Goal: Information Seeking & Learning: Learn about a topic

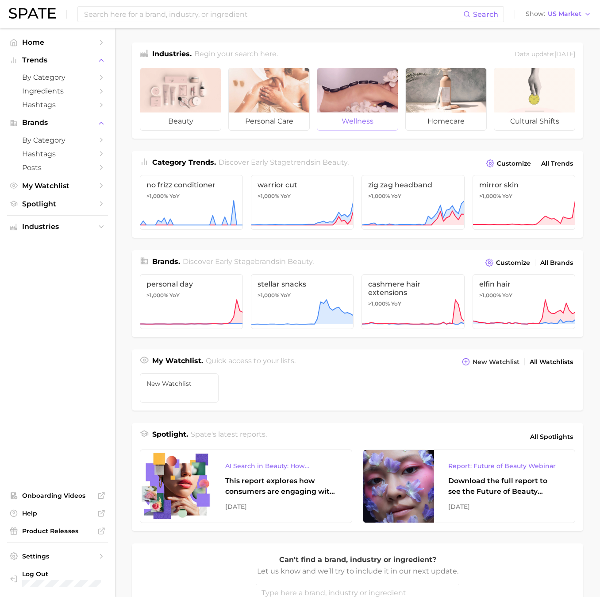
click at [359, 87] on div at bounding box center [357, 90] width 81 height 44
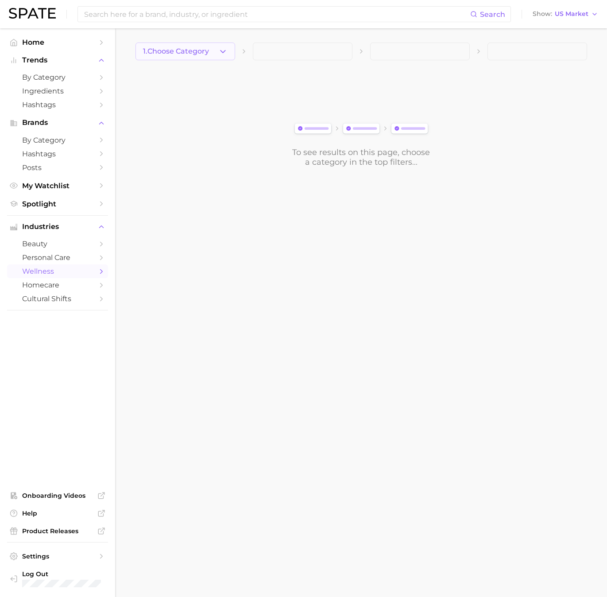
click at [224, 50] on polyline "button" at bounding box center [222, 51] width 5 height 2
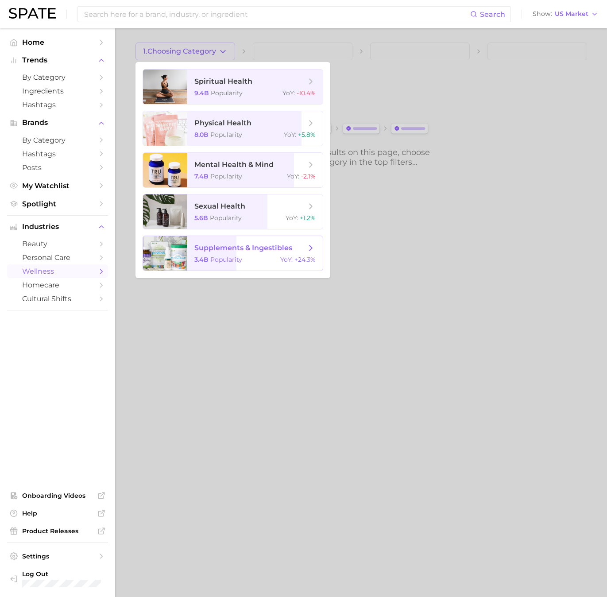
click at [243, 245] on span "supplements & ingestibles" at bounding box center [243, 247] width 98 height 8
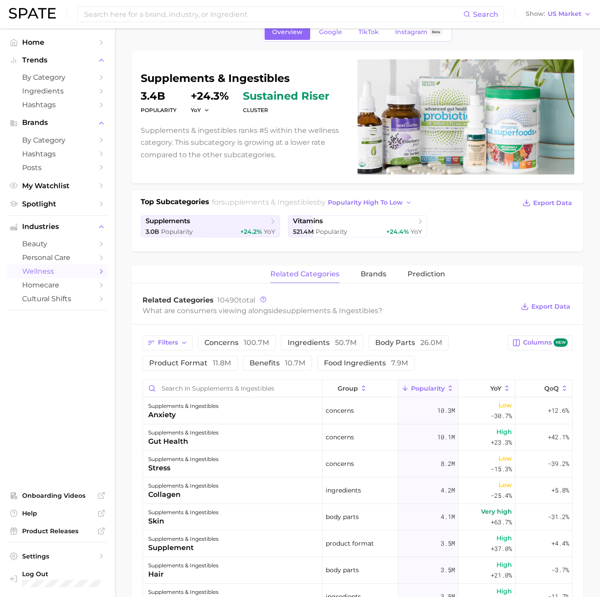
scroll to position [45, 0]
click at [273, 220] on icon at bounding box center [273, 221] width 9 height 9
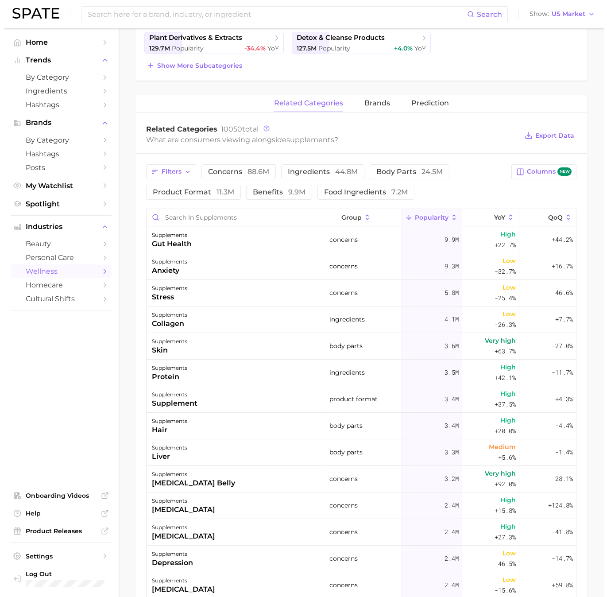
scroll to position [287, 0]
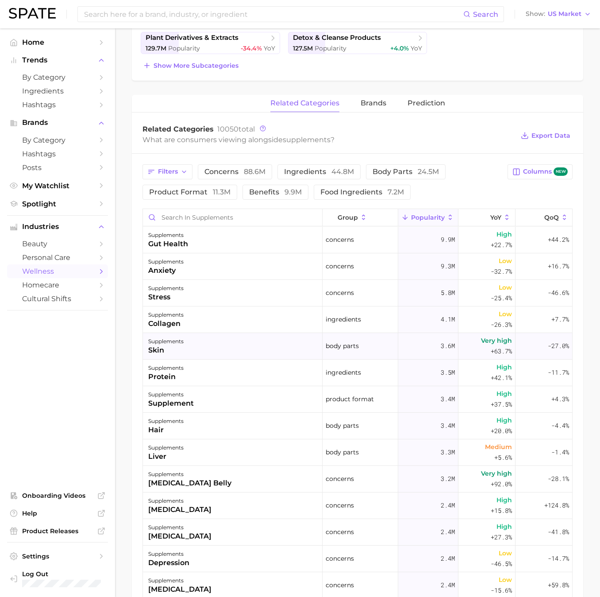
click at [160, 346] on div "skin" at bounding box center [165, 350] width 35 height 11
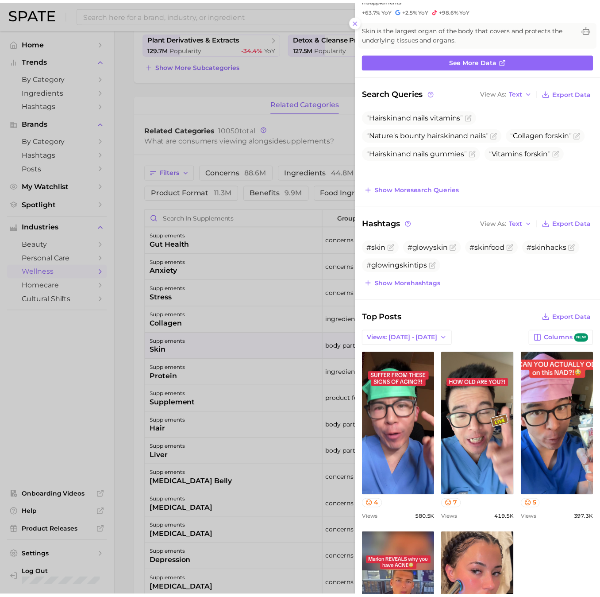
scroll to position [0, 0]
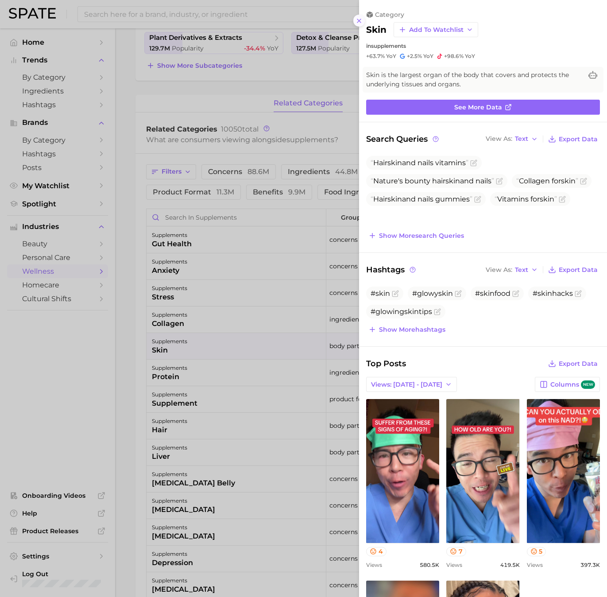
click at [359, 20] on line at bounding box center [359, 21] width 4 height 4
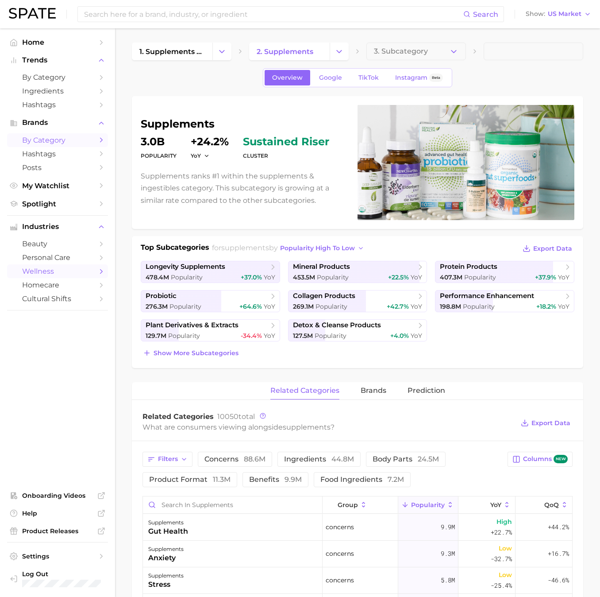
click at [84, 139] on span "by Category" at bounding box center [57, 140] width 71 height 8
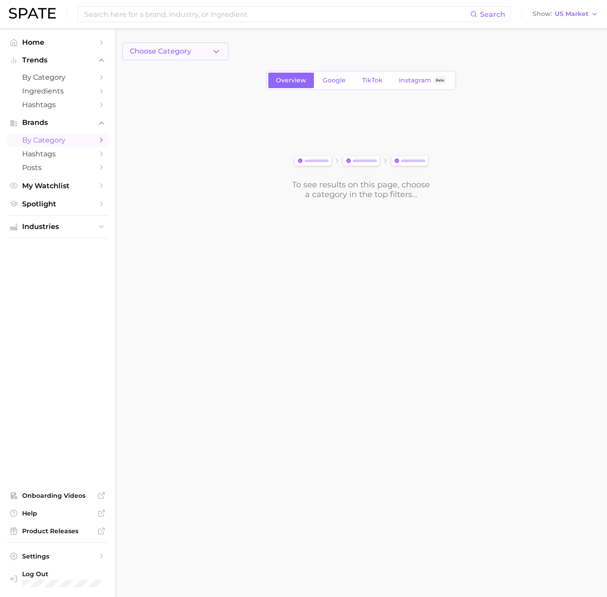
click at [215, 50] on icon "button" at bounding box center [216, 51] width 9 height 9
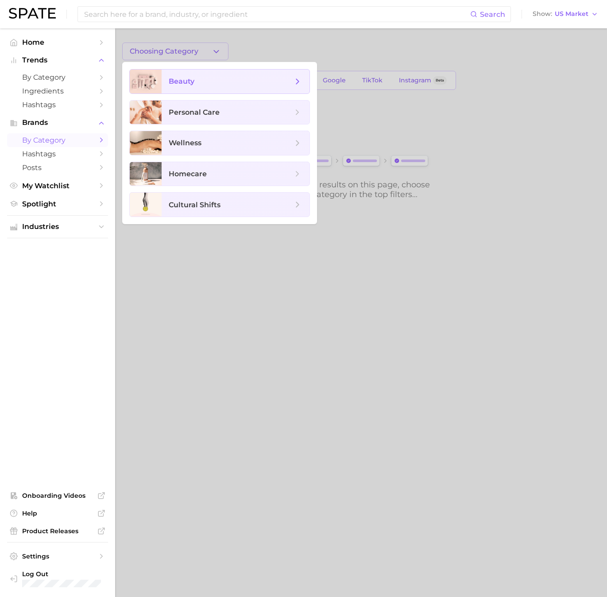
click at [180, 81] on span "beauty" at bounding box center [182, 81] width 26 height 8
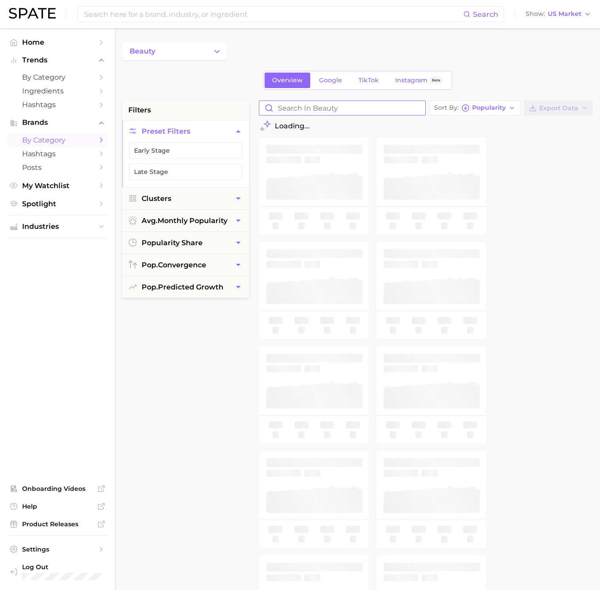
click at [338, 109] on input "Search in beauty" at bounding box center [342, 108] width 166 height 14
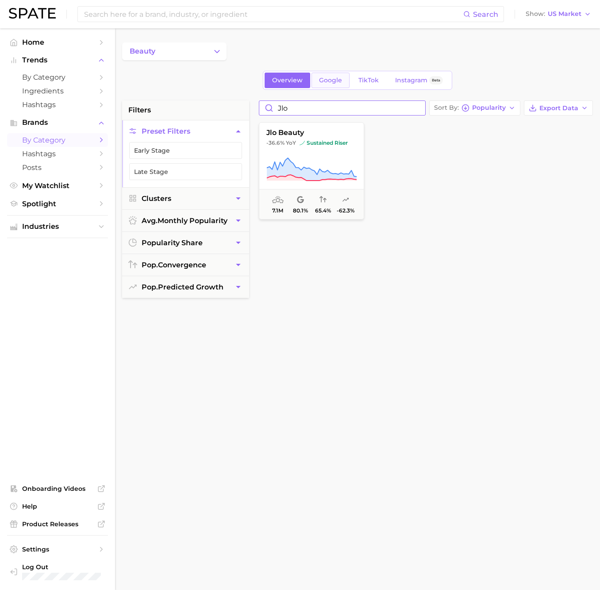
type input "Jlo"
click at [331, 78] on span "Google" at bounding box center [330, 81] width 23 height 8
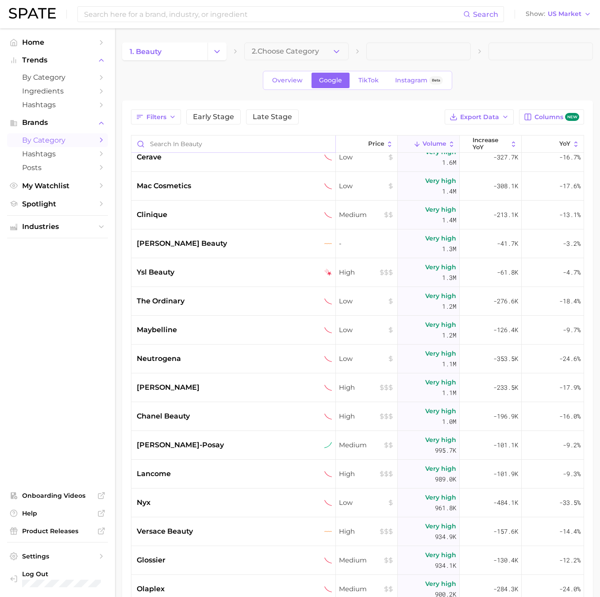
scroll to position [185, 0]
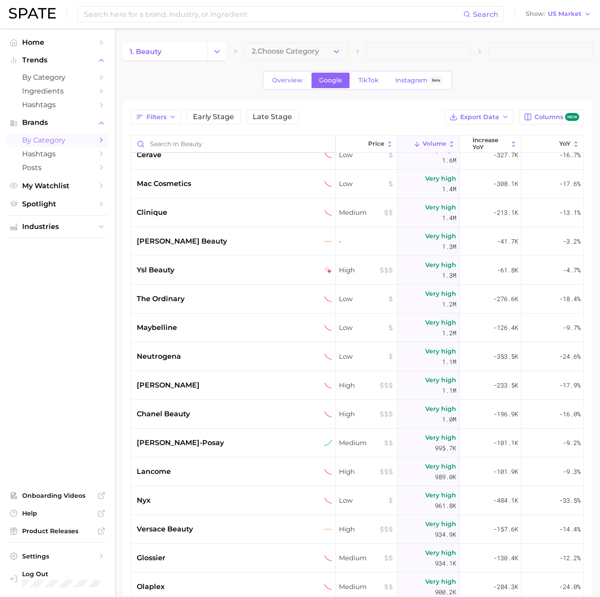
click at [180, 145] on input "Search in beauty" at bounding box center [233, 143] width 204 height 17
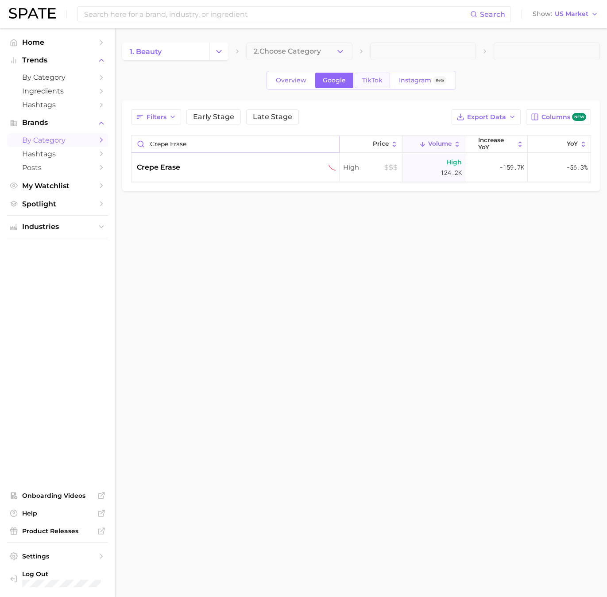
type input "crepe erase"
click at [372, 78] on span "TikTok" at bounding box center [372, 81] width 20 height 8
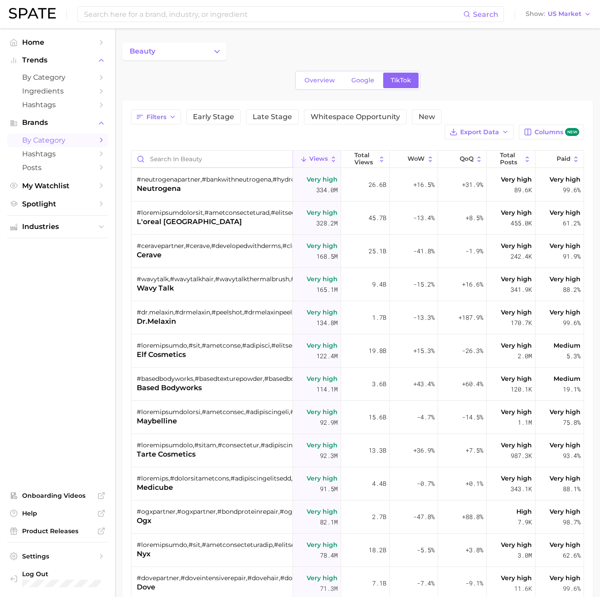
click at [185, 150] on input "Search in beauty" at bounding box center [211, 158] width 161 height 17
type input "c"
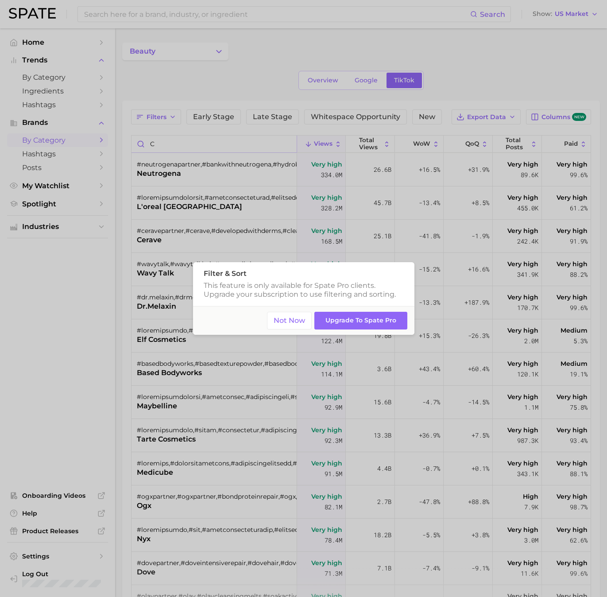
click button "Not Now" at bounding box center [289, 321] width 45 height 18
type input "ce"
click at [282, 317] on button "Not Now" at bounding box center [289, 321] width 45 height 18
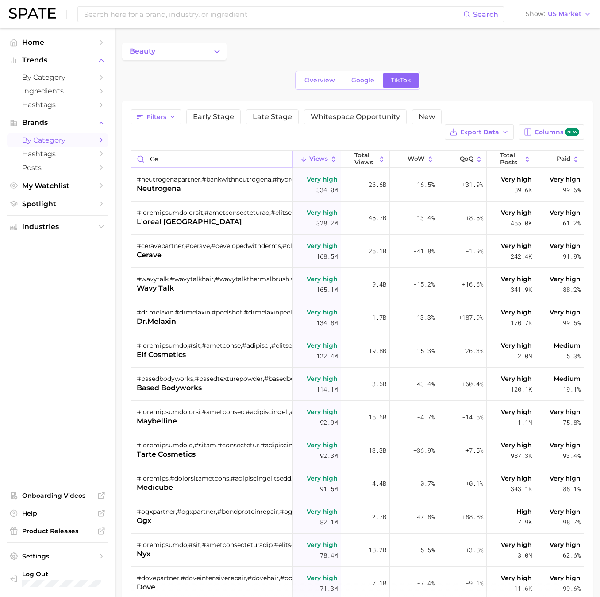
click at [279, 150] on input "ce" at bounding box center [211, 158] width 161 height 17
click at [363, 78] on span "Google" at bounding box center [362, 81] width 23 height 8
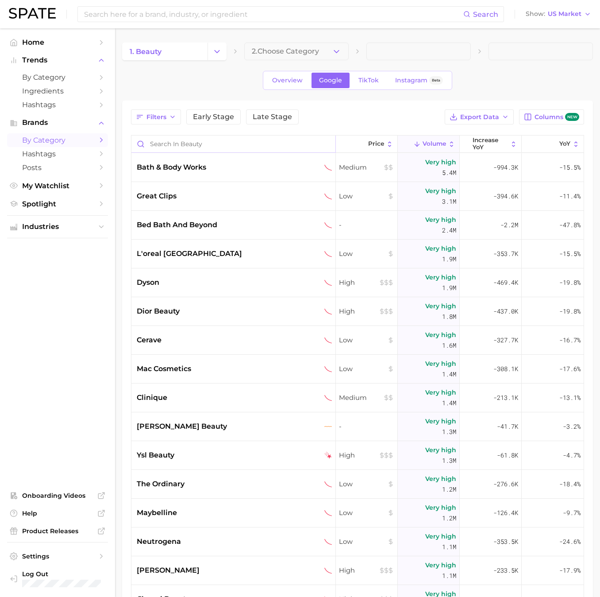
click at [193, 143] on input "Search in beauty" at bounding box center [233, 143] width 204 height 17
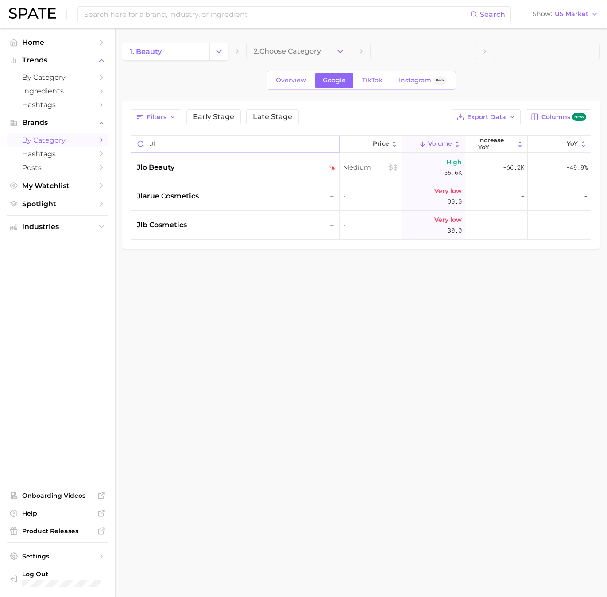
type input "jlo"
drag, startPoint x: 166, startPoint y: 143, endPoint x: 141, endPoint y: 143, distance: 24.8
click at [141, 143] on input "jlo" at bounding box center [235, 143] width 208 height 17
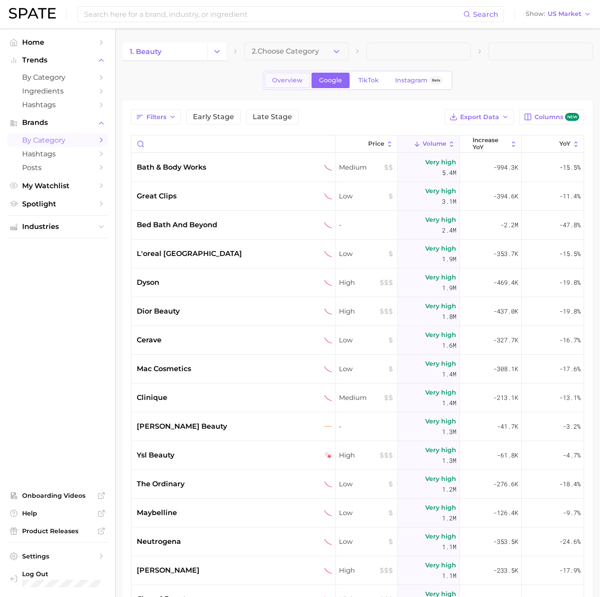
click at [289, 78] on span "Overview" at bounding box center [287, 81] width 31 height 8
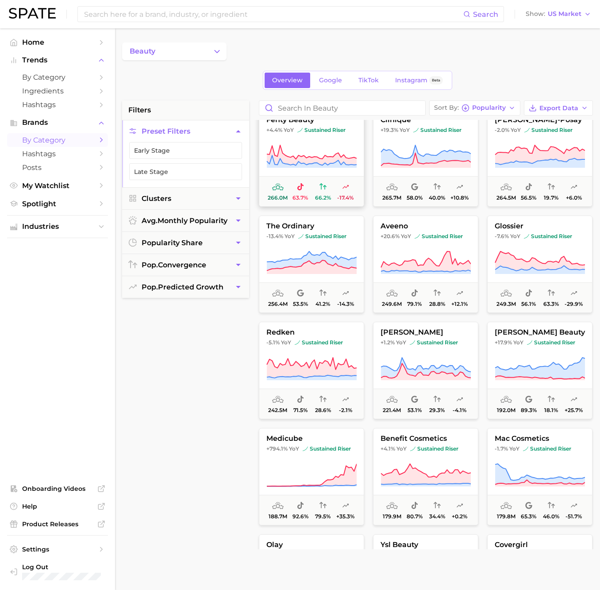
scroll to position [615, 0]
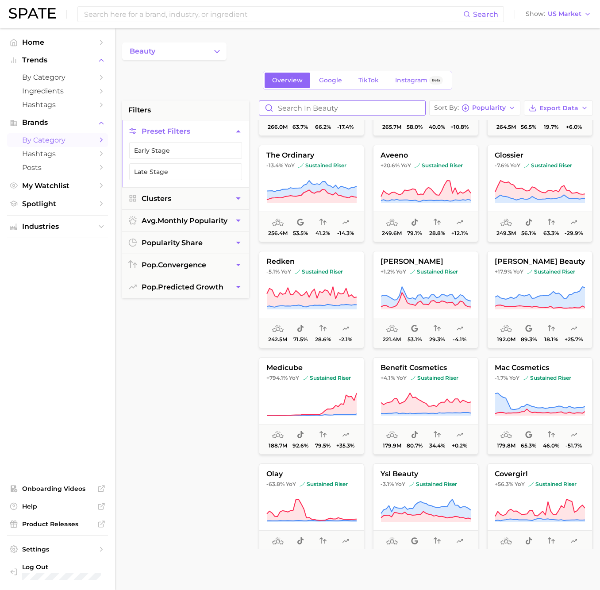
click at [332, 107] on input "Search in beauty" at bounding box center [342, 108] width 166 height 14
type input "jlo"
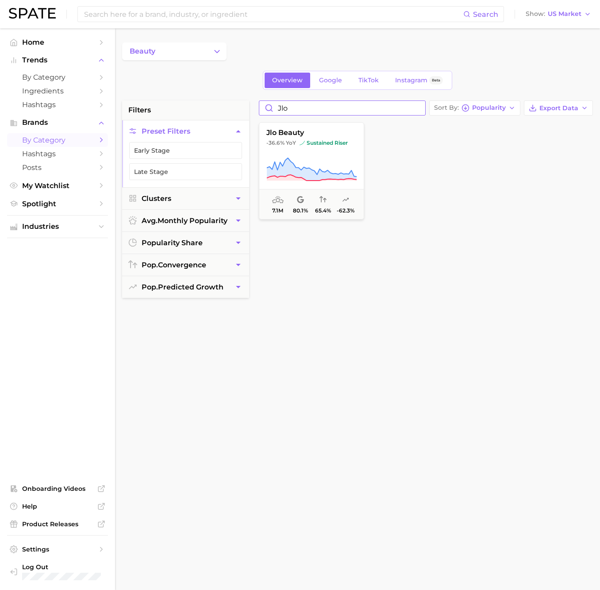
click at [417, 105] on input "jlo" at bounding box center [342, 108] width 166 height 14
click at [419, 106] on input "jlo" at bounding box center [342, 108] width 166 height 14
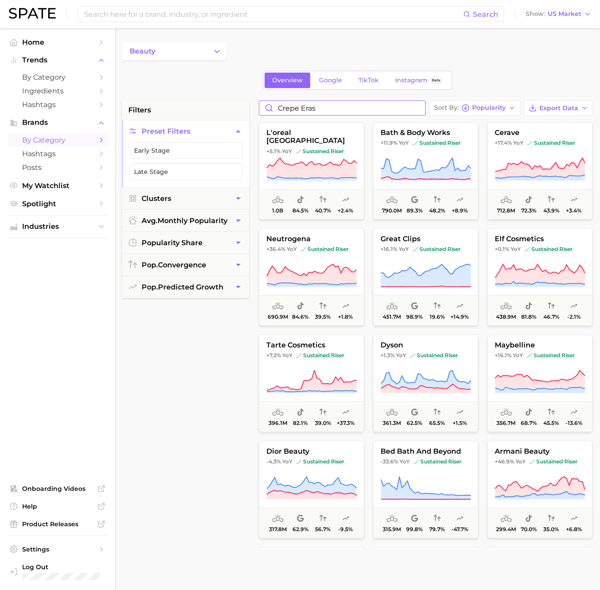
type input "crepe erase"
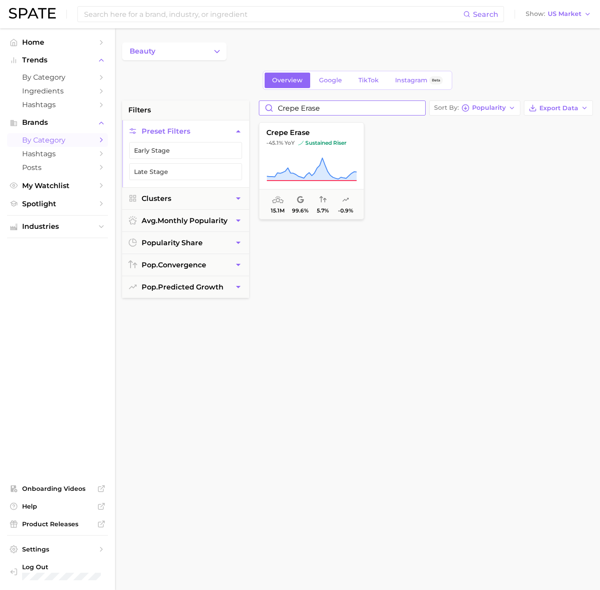
click at [417, 106] on input "crepe erase" at bounding box center [342, 108] width 166 height 14
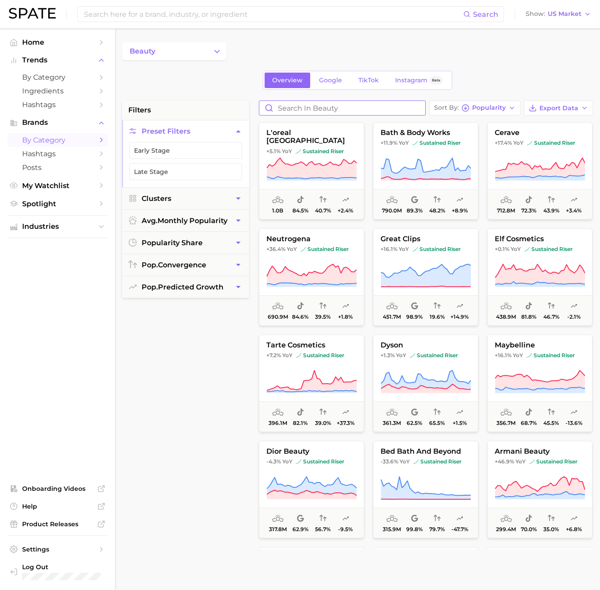
click at [314, 108] on input "Search in beauty" at bounding box center [342, 108] width 166 height 14
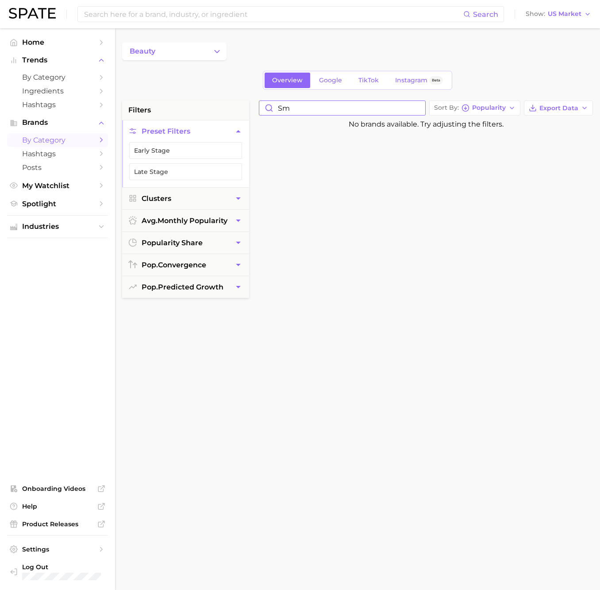
type input "s"
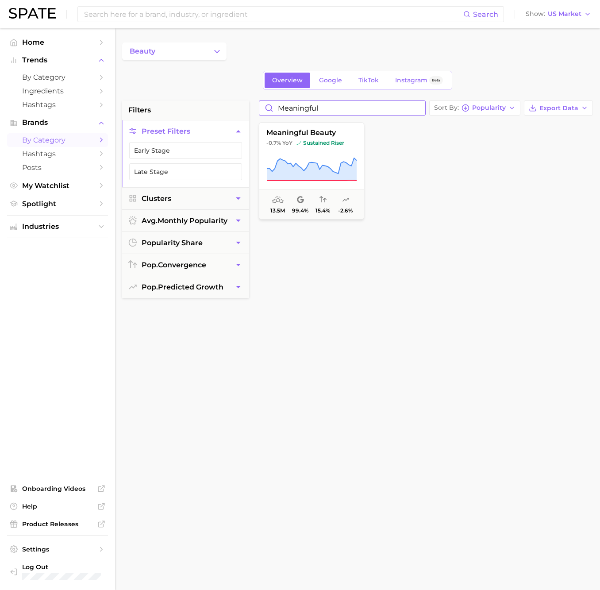
drag, startPoint x: 343, startPoint y: 106, endPoint x: 269, endPoint y: 108, distance: 74.0
click at [269, 108] on input "meaningful" at bounding box center [342, 108] width 166 height 14
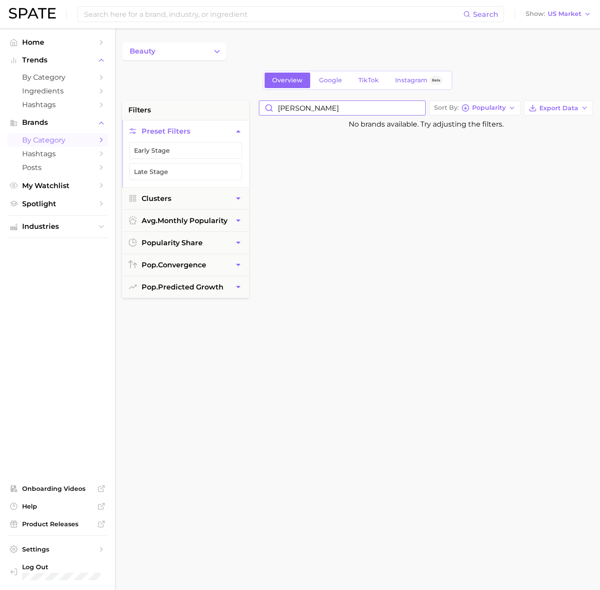
drag, startPoint x: 314, startPoint y: 108, endPoint x: 273, endPoint y: 108, distance: 41.2
click at [273, 108] on input "[PERSON_NAME]" at bounding box center [342, 108] width 166 height 14
type input "jlo beauty"
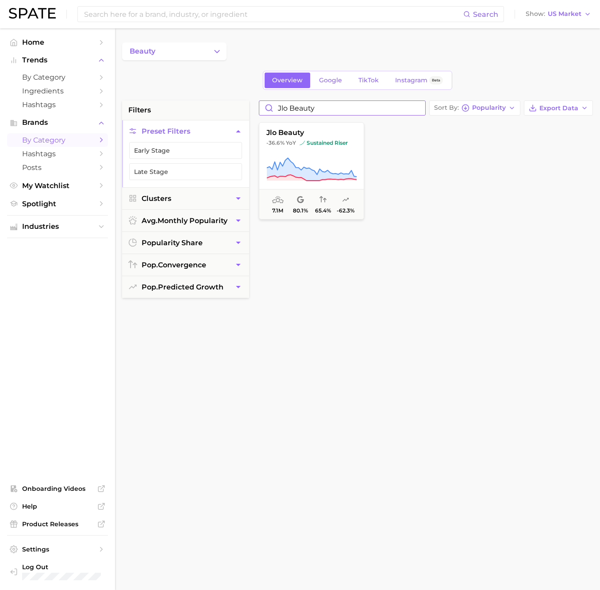
click at [418, 107] on input "jlo beauty" at bounding box center [342, 108] width 166 height 14
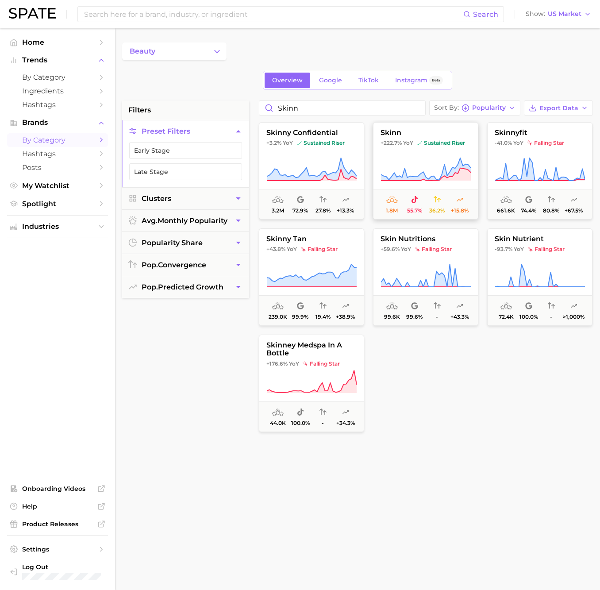
click at [429, 128] on button "skinn +222.7% YoY sustained riser 1.8m 55.7% 36.2% +15.8%" at bounding box center [425, 170] width 105 height 97
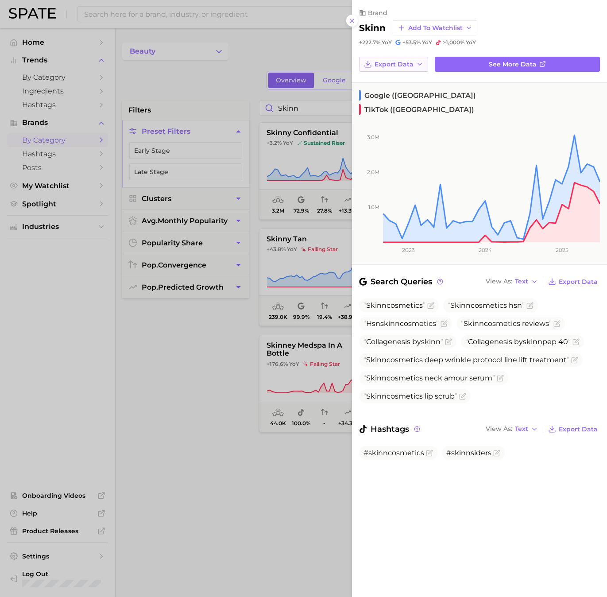
click at [401, 63] on span "Export Data" at bounding box center [393, 65] width 39 height 8
click at [309, 108] on div at bounding box center [303, 298] width 607 height 597
click at [351, 20] on line at bounding box center [352, 21] width 4 height 4
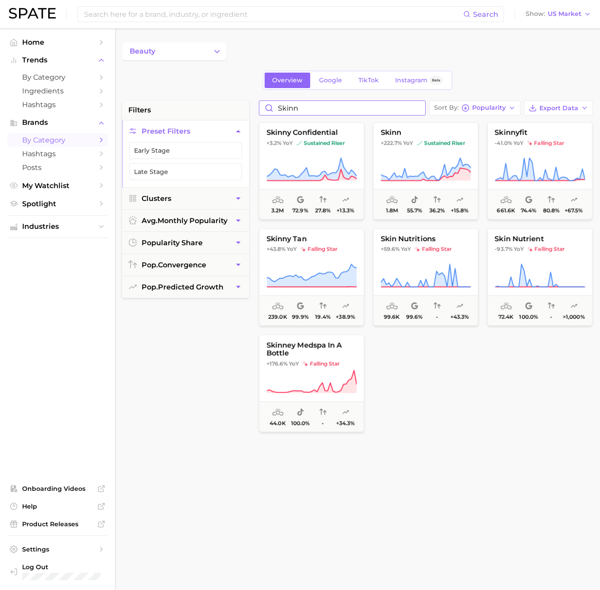
drag, startPoint x: 316, startPoint y: 109, endPoint x: 272, endPoint y: 109, distance: 44.3
click at [272, 109] on input "skinn" at bounding box center [342, 108] width 166 height 14
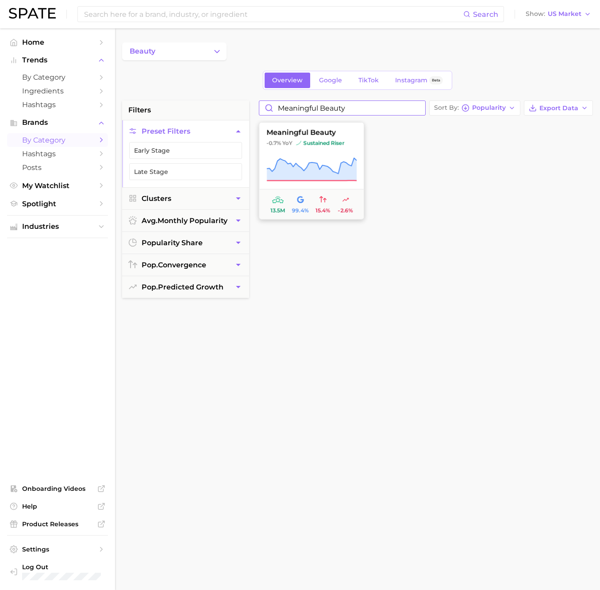
type input "Meaningful Beauty"
click at [324, 152] on button "meaningful beauty -0.7% YoY sustained riser 13.5m 99.4% 15.4% -2.6%" at bounding box center [311, 170] width 105 height 97
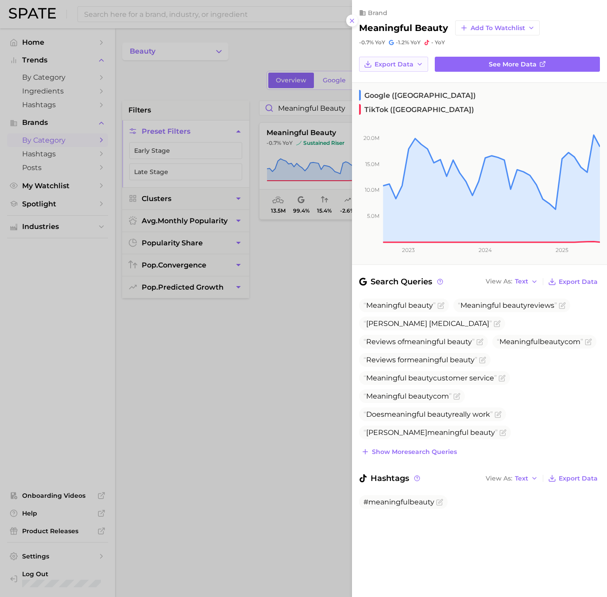
click at [415, 62] on button "Export Data" at bounding box center [393, 64] width 69 height 15
click at [410, 93] on span "Time Series Image" at bounding box center [403, 97] width 59 height 8
click at [420, 62] on icon "button" at bounding box center [419, 64] width 7 height 7
click at [481, 6] on div "brand meaningful beauty Add to Watchlist -0.7% YoY -1.2% YoY - YoY" at bounding box center [479, 23] width 255 height 46
click at [350, 18] on icon at bounding box center [351, 20] width 7 height 7
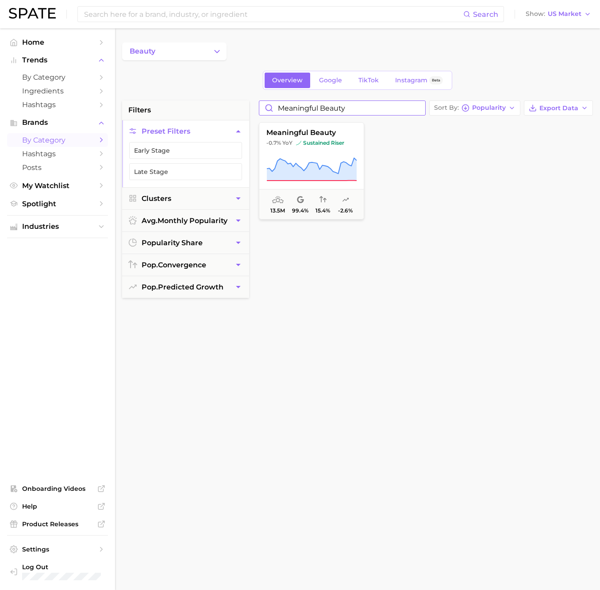
drag, startPoint x: 347, startPoint y: 108, endPoint x: 268, endPoint y: 108, distance: 79.2
click at [268, 108] on input "Meaningful Beauty" at bounding box center [342, 108] width 166 height 14
type input "JLo"
click at [330, 131] on span "jlo beauty" at bounding box center [311, 133] width 104 height 8
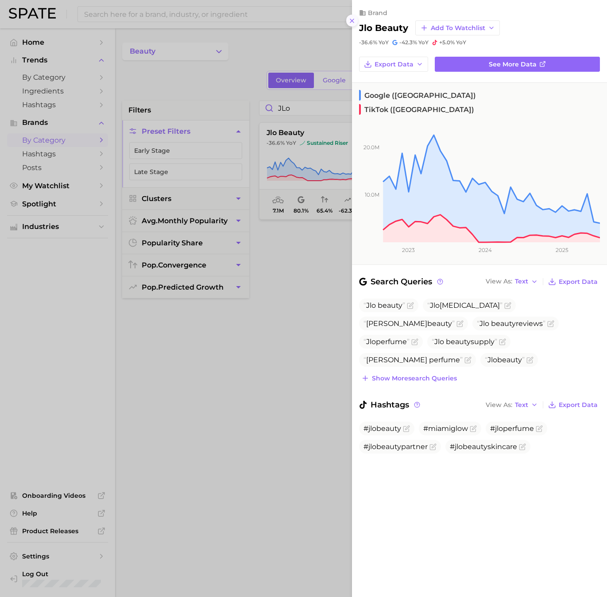
click at [351, 19] on icon at bounding box center [351, 20] width 7 height 7
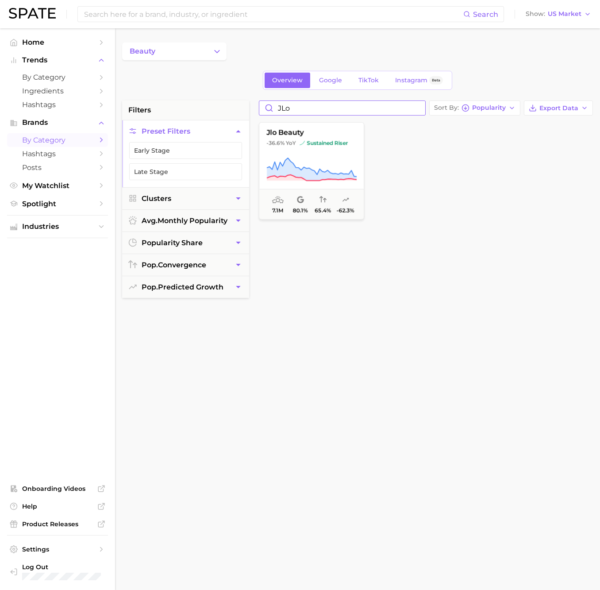
click at [419, 107] on input "JLo" at bounding box center [342, 108] width 166 height 14
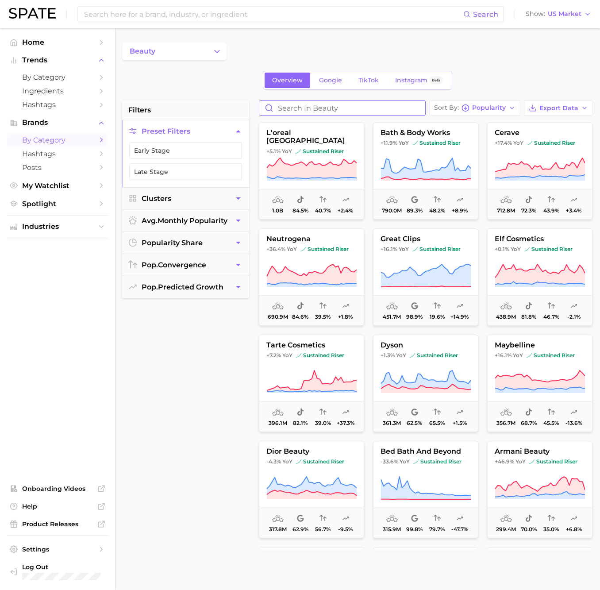
click at [352, 105] on input "Search in beauty" at bounding box center [342, 108] width 166 height 14
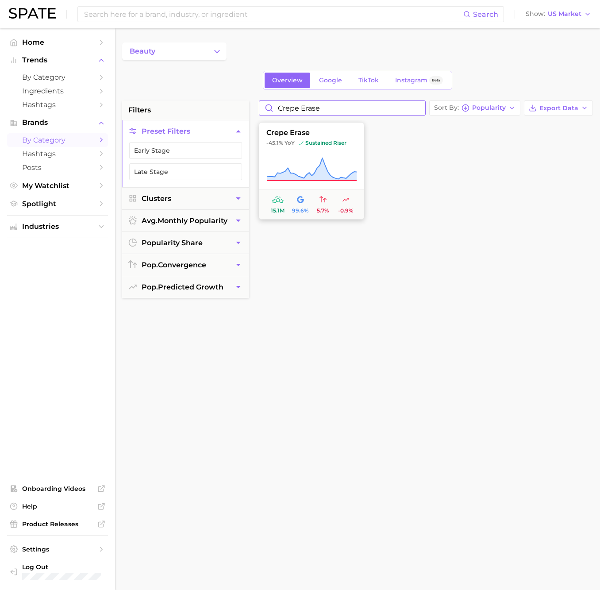
type input "crepe erase"
click at [340, 135] on span "crepe erase" at bounding box center [311, 133] width 104 height 8
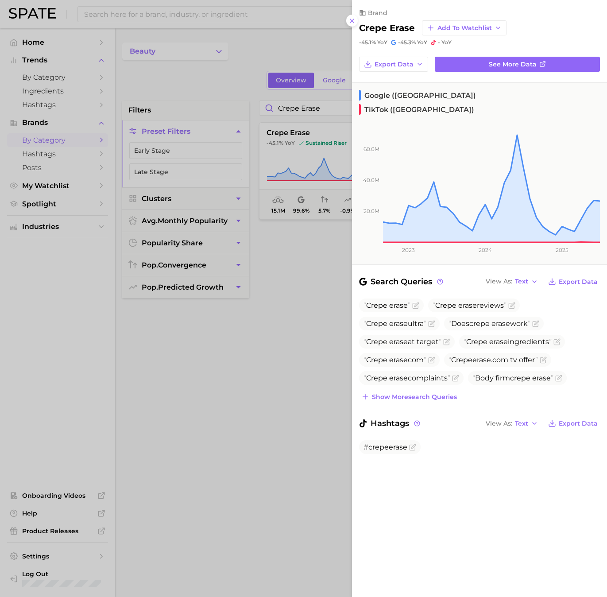
click at [354, 22] on icon at bounding box center [351, 20] width 7 height 7
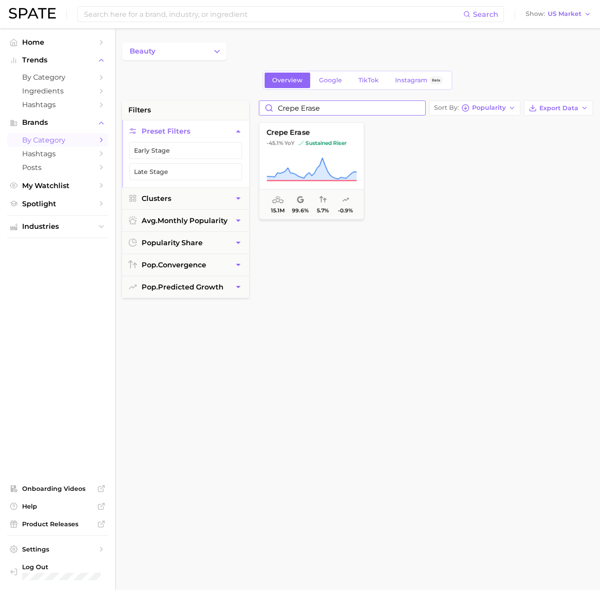
drag, startPoint x: 328, startPoint y: 110, endPoint x: 277, endPoint y: 110, distance: 51.3
click at [277, 110] on input "crepe erase" at bounding box center [342, 108] width 166 height 14
type input "kind science"
click at [332, 129] on span "kind science" at bounding box center [311, 133] width 104 height 8
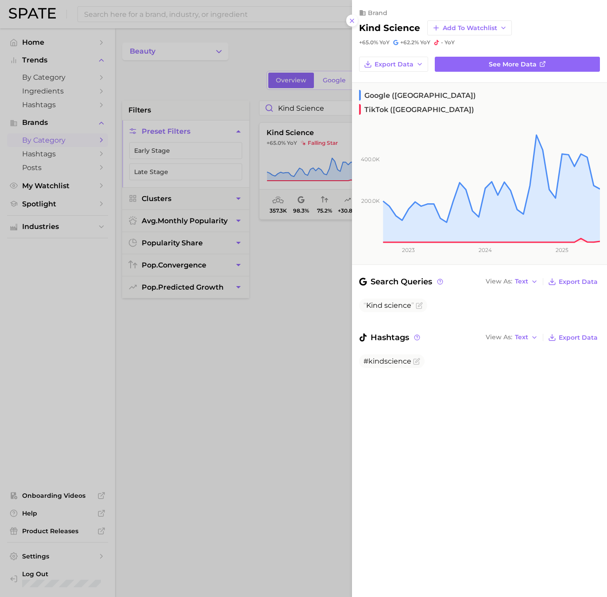
click at [260, 48] on div at bounding box center [303, 298] width 607 height 597
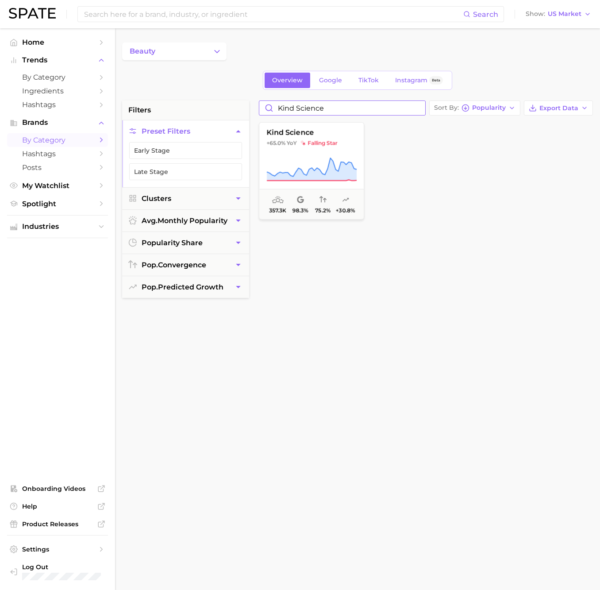
click at [419, 108] on input "kind science" at bounding box center [342, 108] width 166 height 14
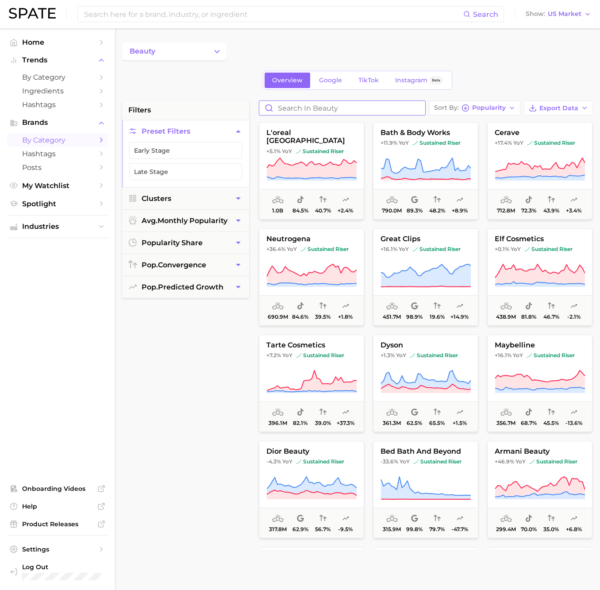
click at [352, 109] on input "Search in beauty" at bounding box center [342, 108] width 166 height 14
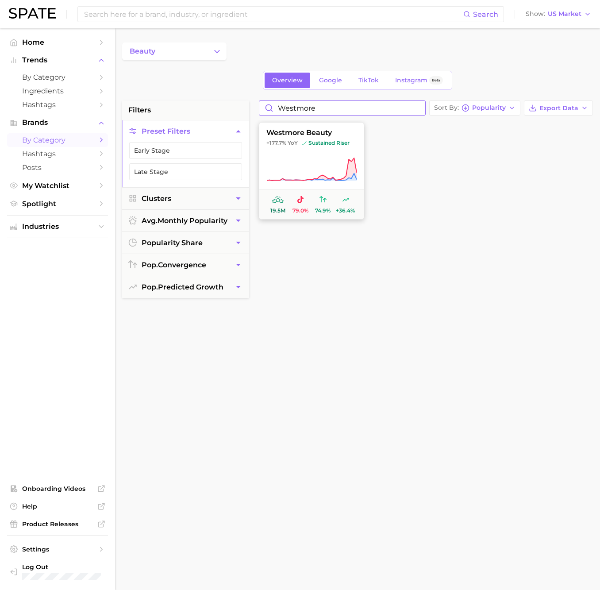
type input "westmore"
click at [351, 135] on span "westmore beauty" at bounding box center [311, 133] width 104 height 8
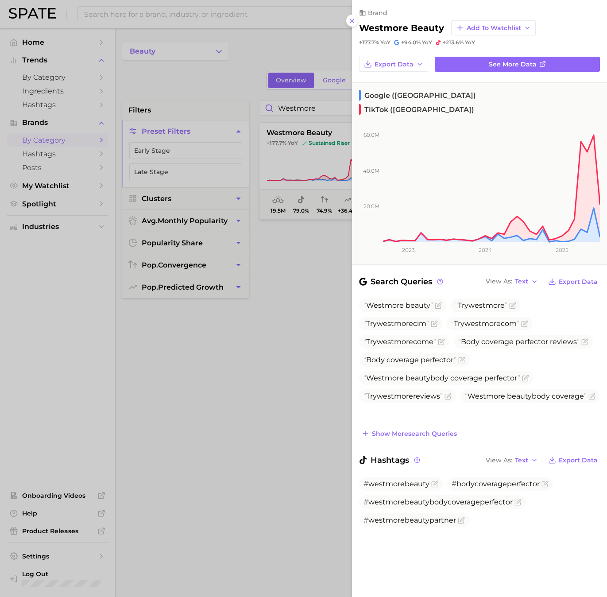
click at [261, 440] on div at bounding box center [303, 298] width 607 height 597
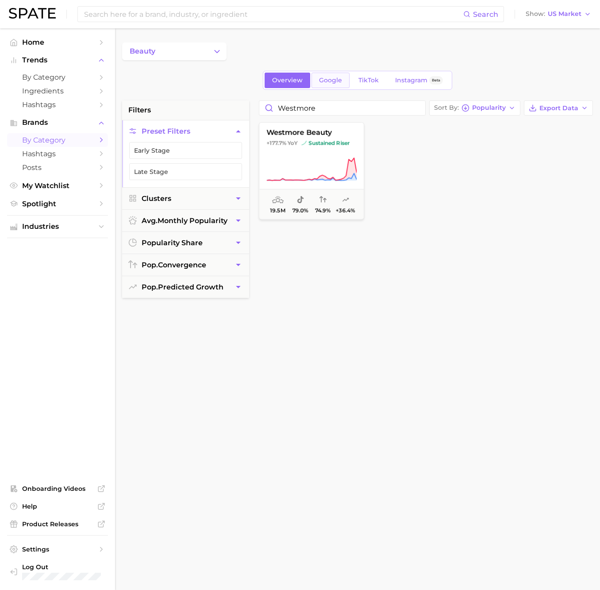
click at [327, 79] on span "Google" at bounding box center [330, 81] width 23 height 8
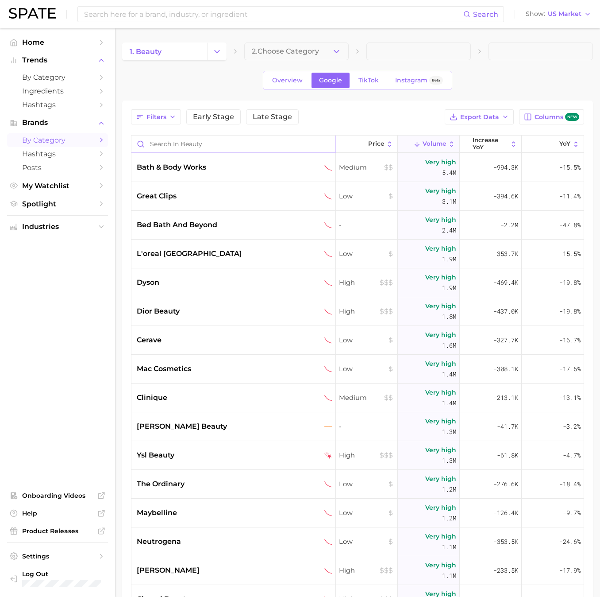
click at [186, 139] on input "Search in beauty" at bounding box center [233, 143] width 204 height 17
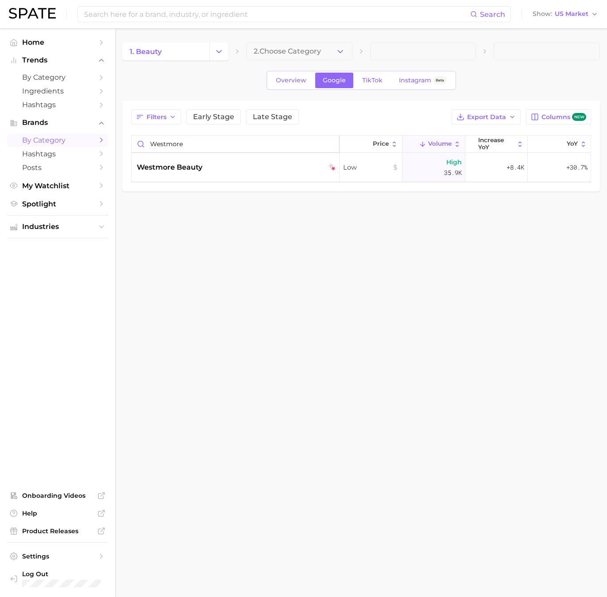
type input "westmore"
click at [174, 166] on span "westmore beauty" at bounding box center [170, 167] width 66 height 11
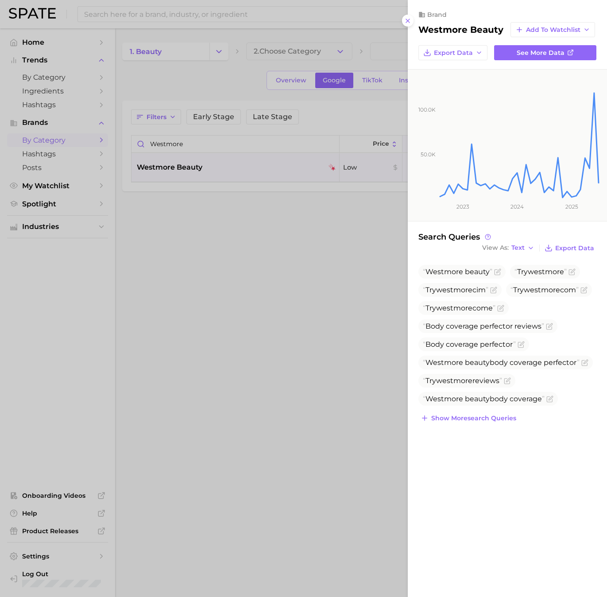
click at [193, 238] on div at bounding box center [303, 298] width 607 height 597
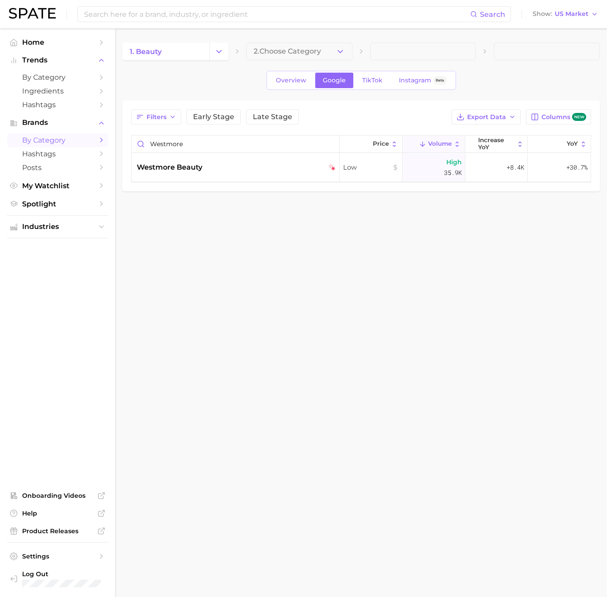
click at [540, 224] on main "1. beauty 2. Choose Category Overview Google TikTok Instagram Beta Filters Earl…" at bounding box center [361, 131] width 492 height 207
click at [374, 79] on span "TikTok" at bounding box center [372, 81] width 20 height 8
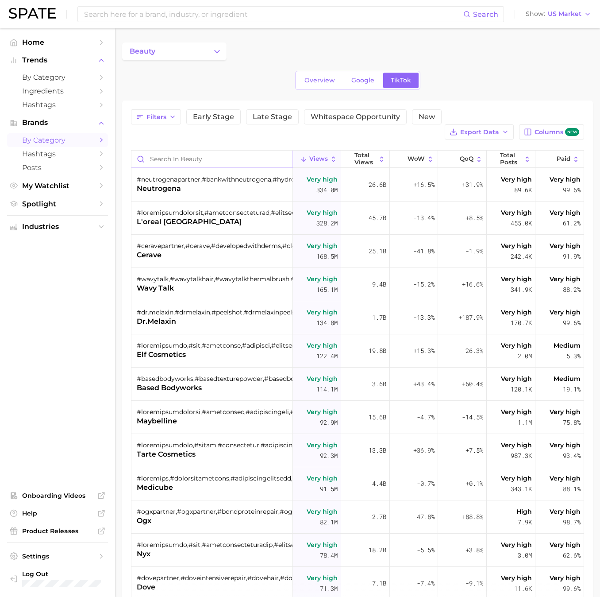
click at [250, 150] on input "Search in beauty" at bounding box center [211, 158] width 161 height 17
type input "w"
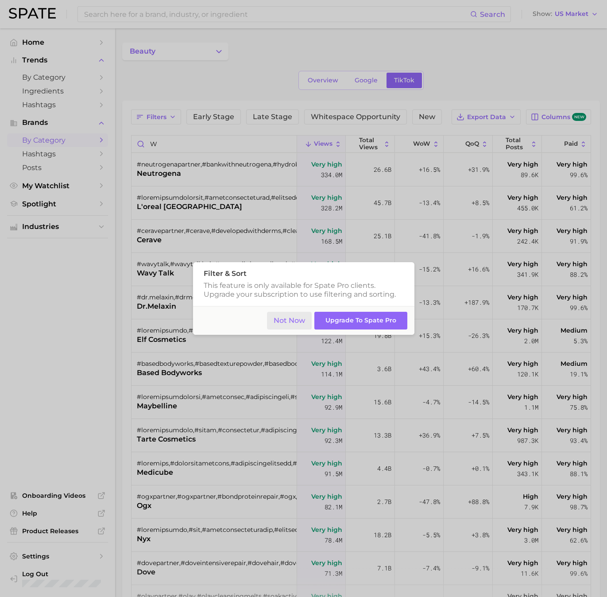
click at [292, 318] on button "Not Now" at bounding box center [289, 321] width 45 height 18
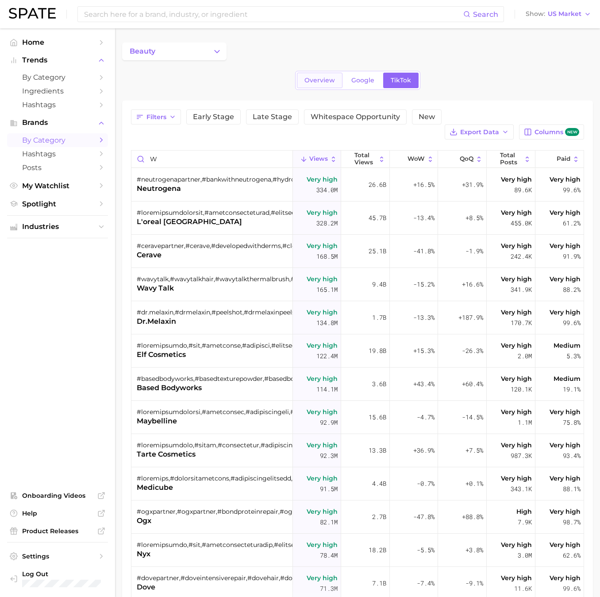
click at [319, 79] on span "Overview" at bounding box center [320, 81] width 31 height 8
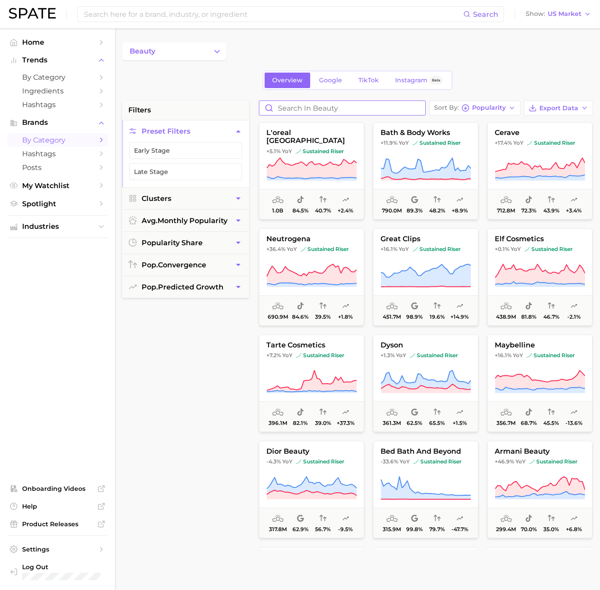
click at [308, 107] on input "Search in beauty" at bounding box center [342, 108] width 166 height 14
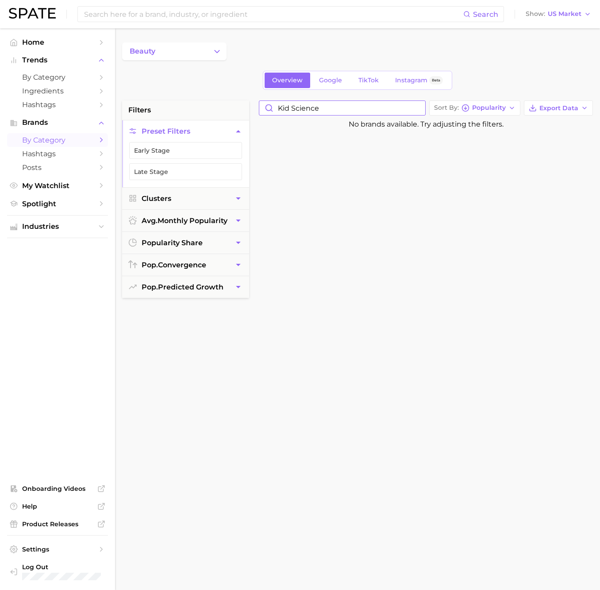
click at [287, 109] on input "kid science" at bounding box center [342, 108] width 166 height 14
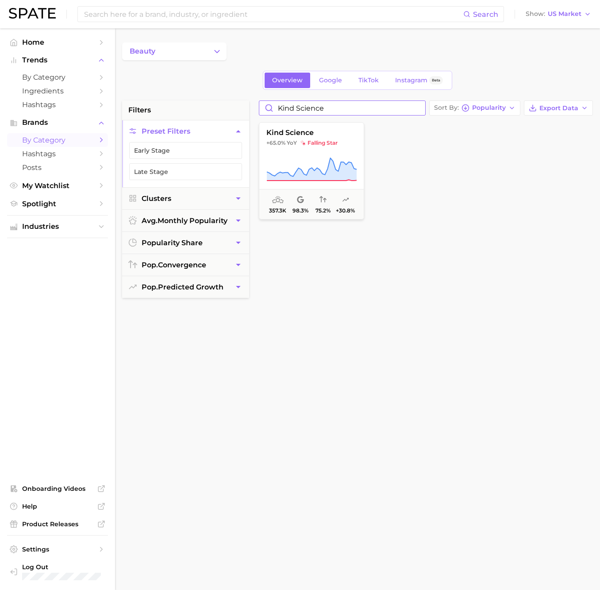
click at [389, 108] on input "kind science" at bounding box center [342, 108] width 166 height 14
type input "kind science"
click at [332, 133] on span "kind science" at bounding box center [311, 133] width 104 height 8
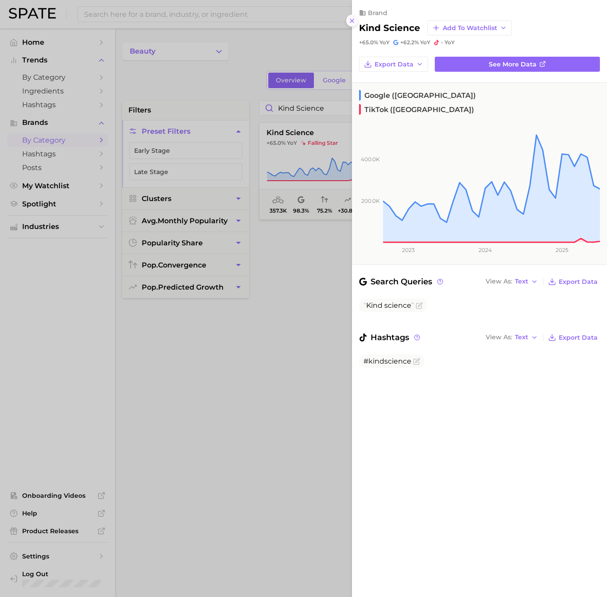
click at [351, 20] on line at bounding box center [352, 21] width 4 height 4
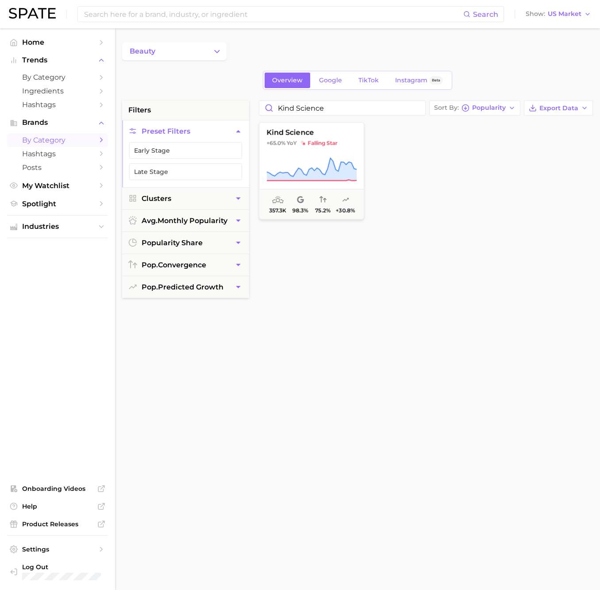
click at [322, 37] on main "beauty Overview Google TikTok Instagram Beta filters Preset Filters Early Stage…" at bounding box center [357, 363] width 485 height 671
click at [55, 89] on span "Ingredients" at bounding box center [57, 91] width 71 height 8
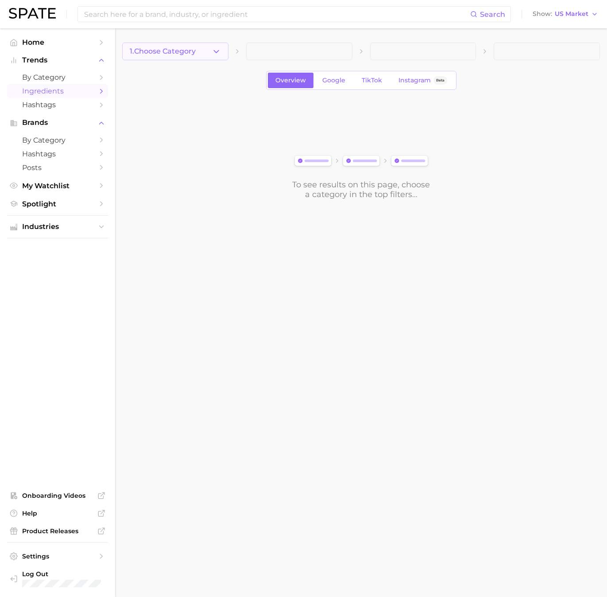
click at [213, 49] on icon "button" at bounding box center [216, 51] width 9 height 9
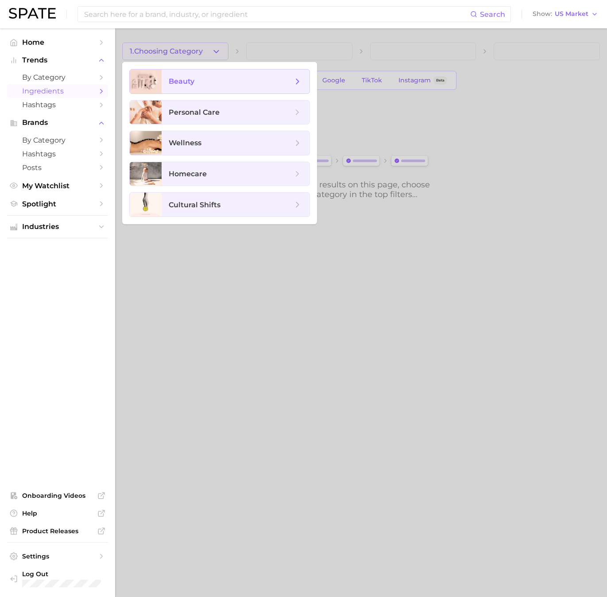
click at [184, 81] on span "beauty" at bounding box center [182, 81] width 26 height 8
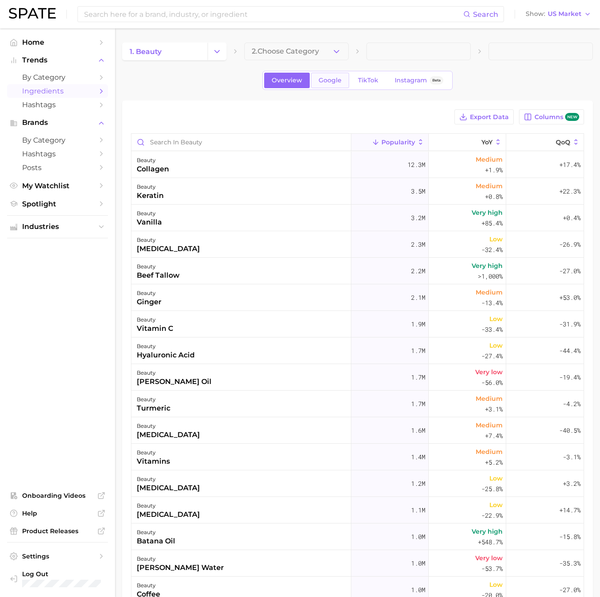
click at [324, 80] on span "Google" at bounding box center [330, 81] width 23 height 8
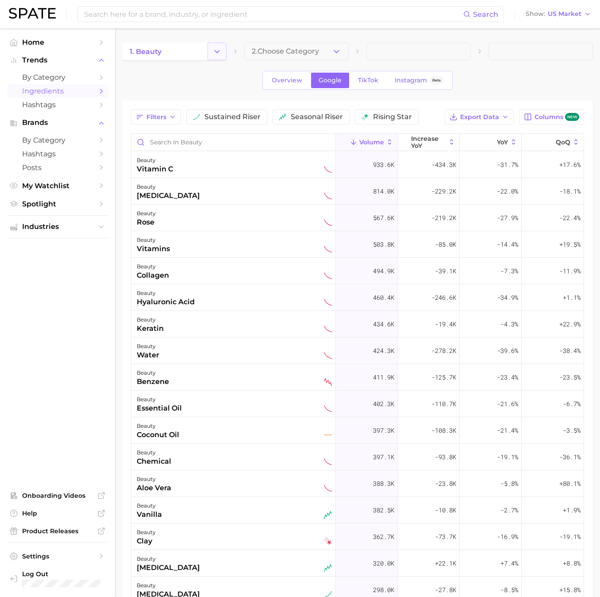
click at [222, 51] on button "Change Category" at bounding box center [217, 51] width 19 height 18
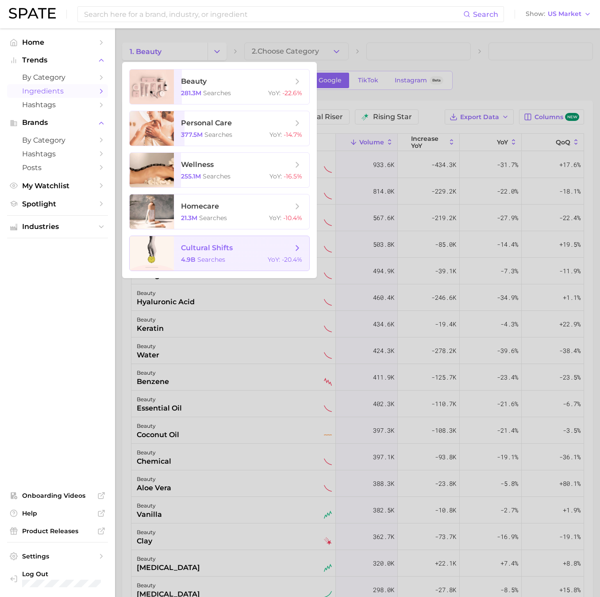
click at [203, 237] on span "cultural shifts 4.9b searches YoY : -20.4%" at bounding box center [241, 253] width 135 height 35
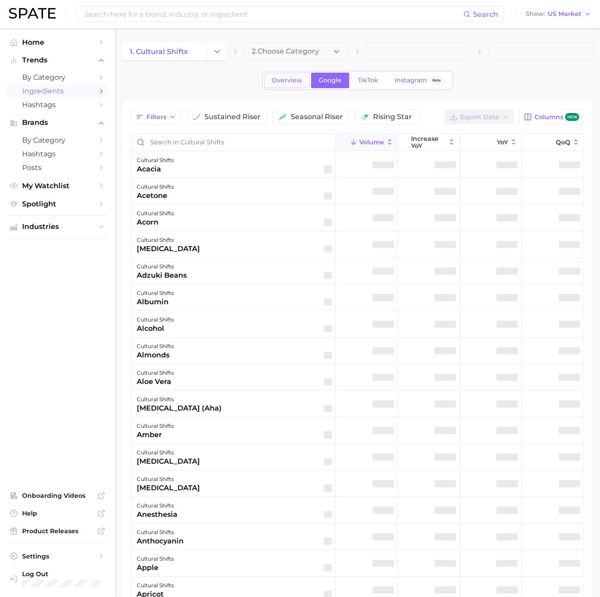
click at [291, 80] on span "Overview" at bounding box center [287, 81] width 31 height 8
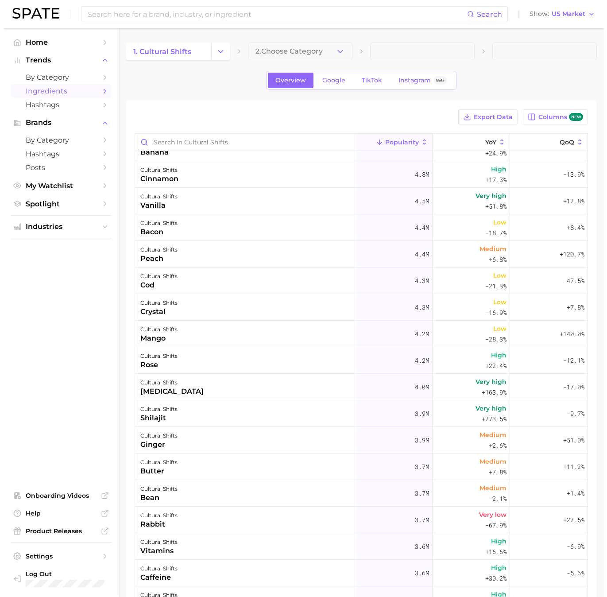
scroll to position [795, 0]
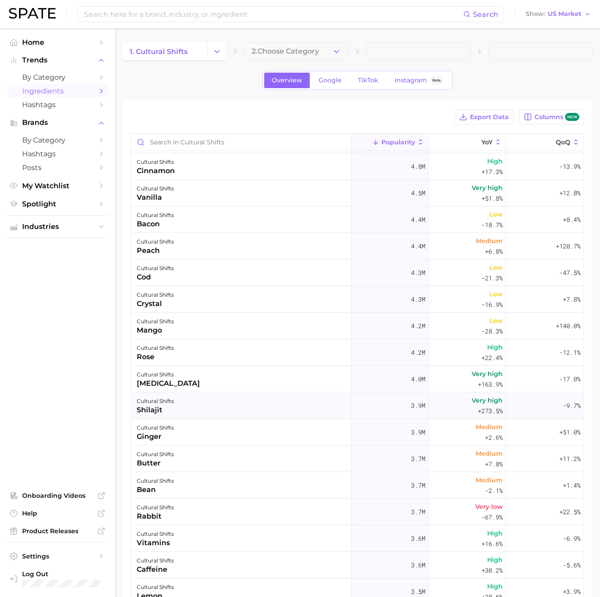
click at [183, 405] on div "cultural shifts shilajit" at bounding box center [241, 405] width 220 height 27
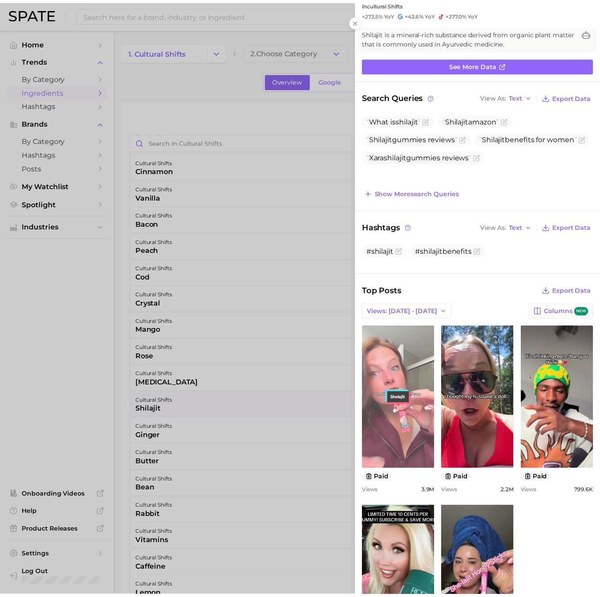
scroll to position [0, 0]
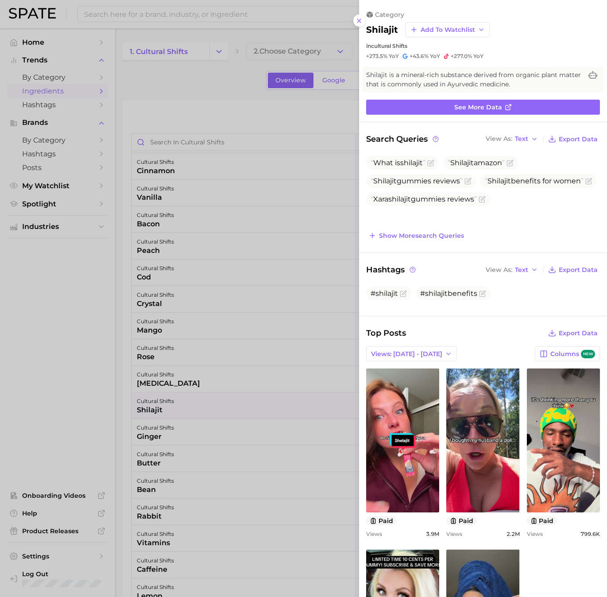
click at [239, 258] on div at bounding box center [303, 298] width 607 height 597
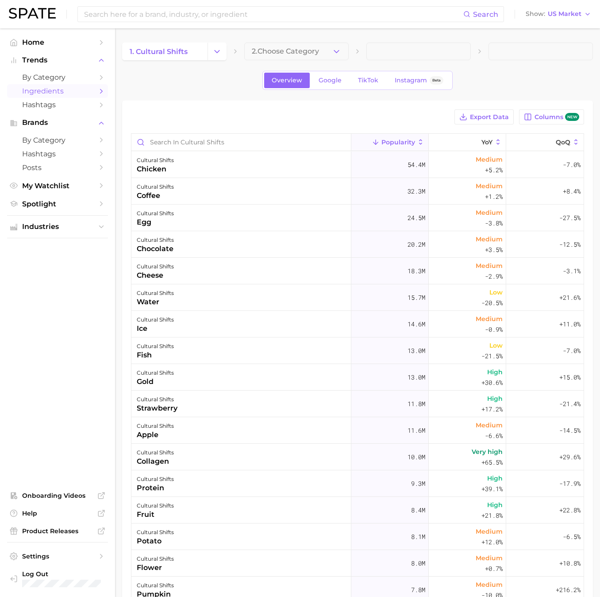
click at [417, 138] on icon at bounding box center [421, 142] width 8 height 8
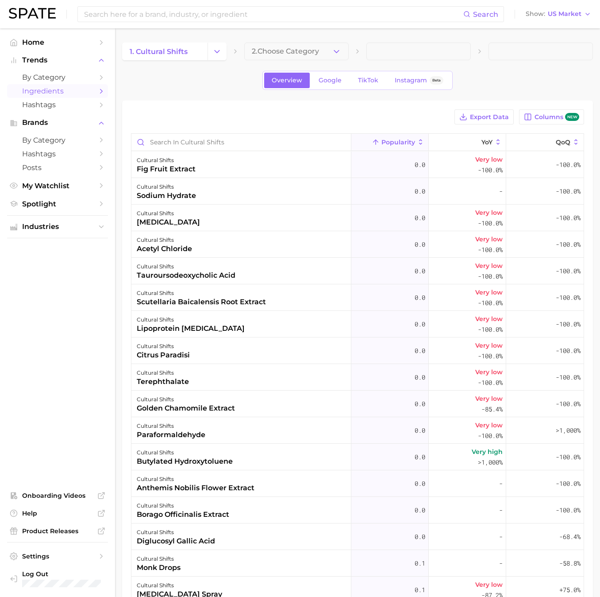
click at [417, 139] on icon at bounding box center [421, 142] width 8 height 8
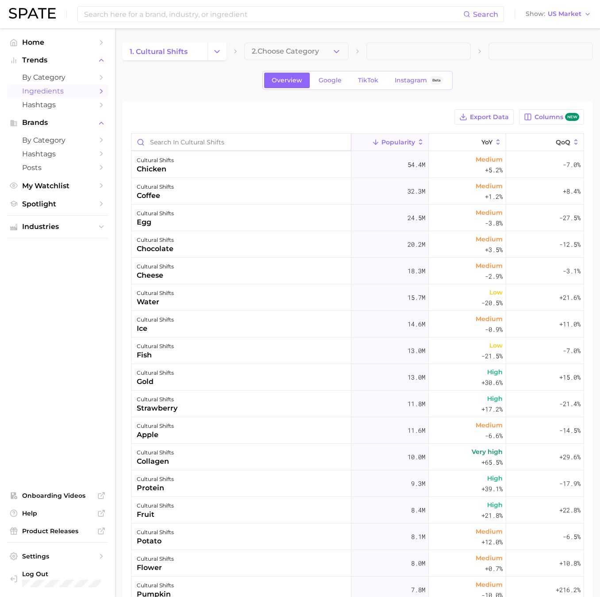
click at [232, 140] on input "Search in cultural shifts" at bounding box center [241, 142] width 220 height 17
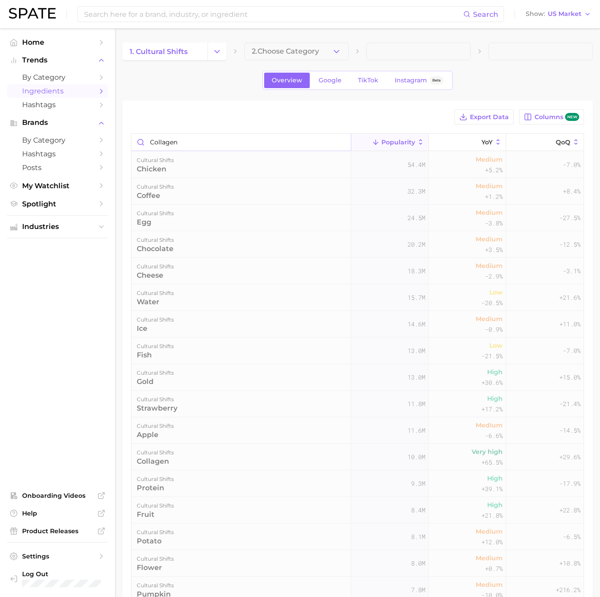
type input "collagen"
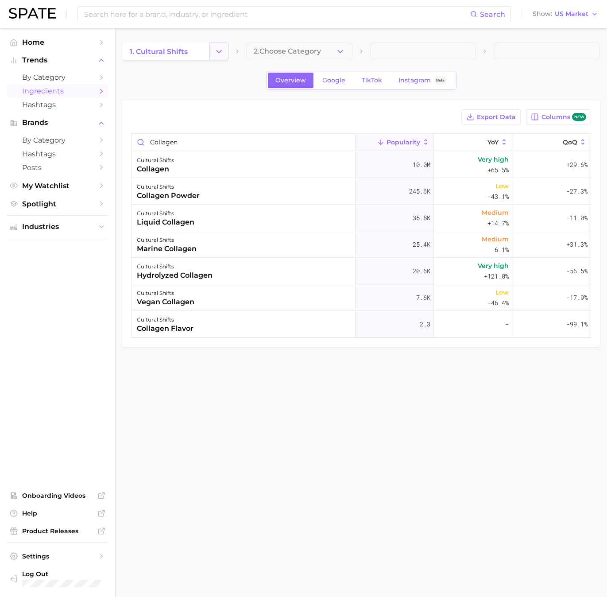
click at [219, 48] on icon "Change Category" at bounding box center [218, 51] width 9 height 9
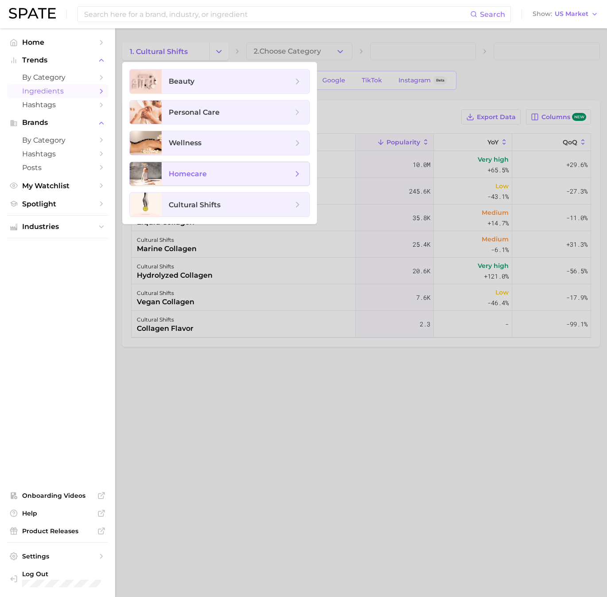
click at [197, 170] on span "homecare" at bounding box center [188, 174] width 38 height 8
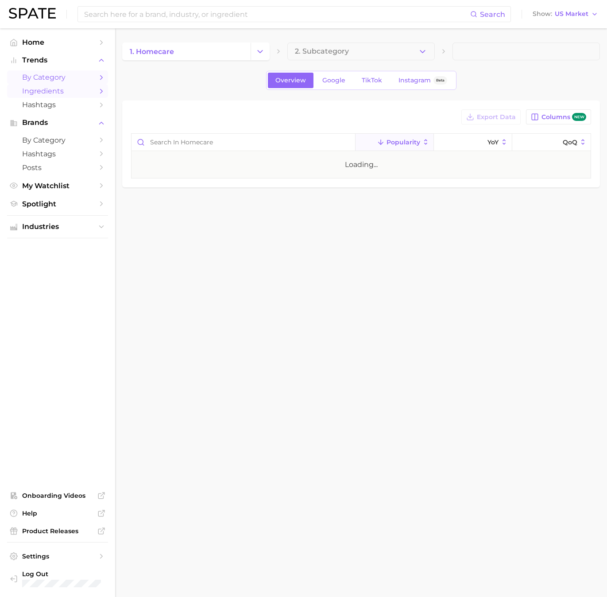
click at [56, 77] on span "by Category" at bounding box center [57, 77] width 71 height 8
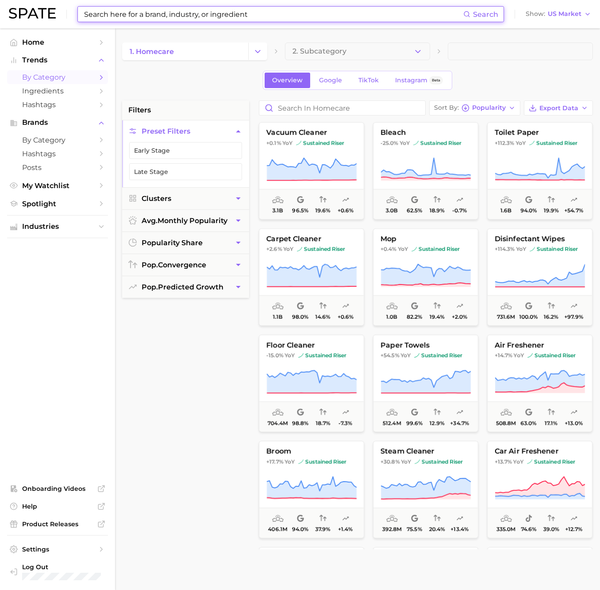
click at [132, 10] on input at bounding box center [273, 14] width 380 height 15
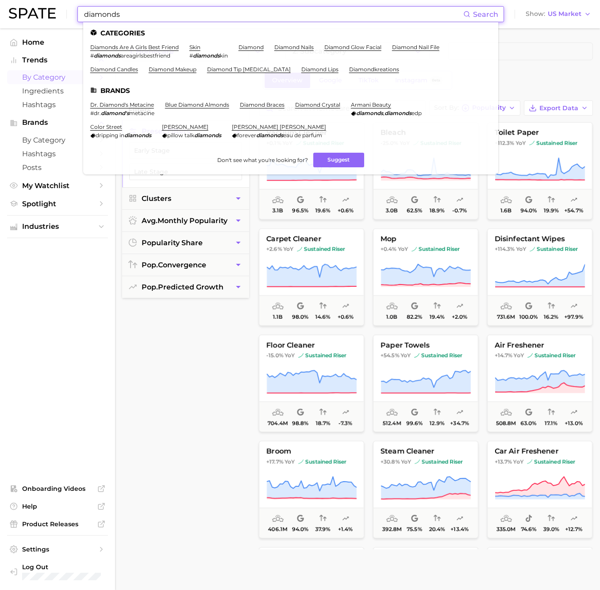
drag, startPoint x: 139, startPoint y: 14, endPoint x: 77, endPoint y: 16, distance: 62.9
click at [77, 16] on div "diamonds Search Categories diamonds are a girls best friend # diamonds areagirl…" at bounding box center [300, 14] width 582 height 28
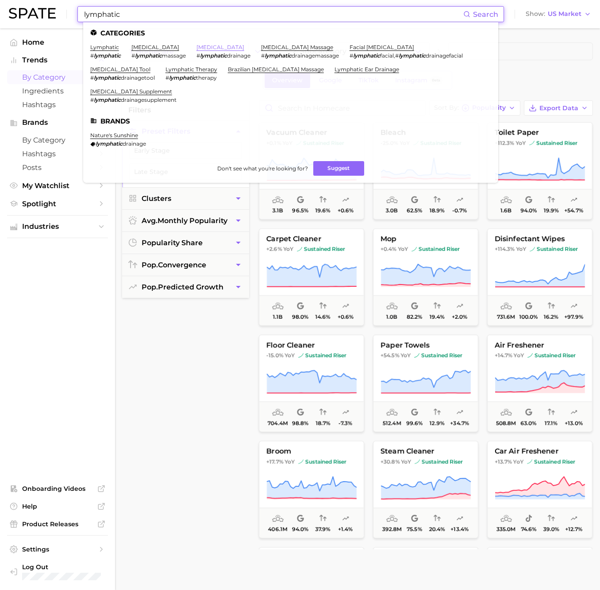
type input "lymphatic"
click at [215, 46] on link "[MEDICAL_DATA]" at bounding box center [221, 47] width 48 height 7
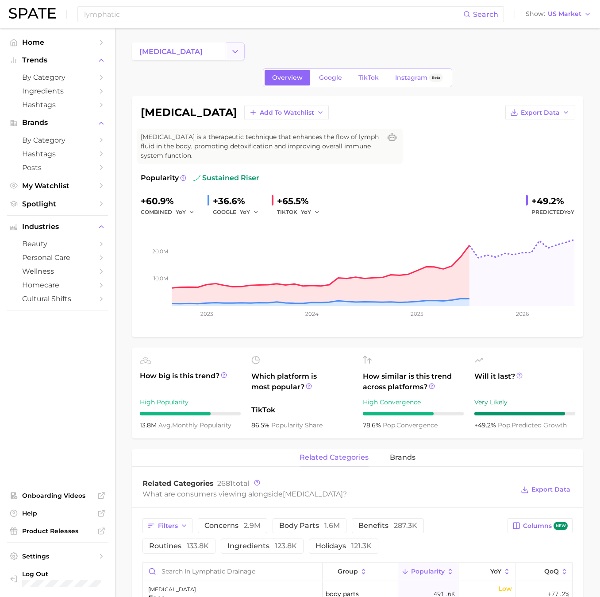
click at [235, 53] on icon "Change Category" at bounding box center [235, 51] width 9 height 9
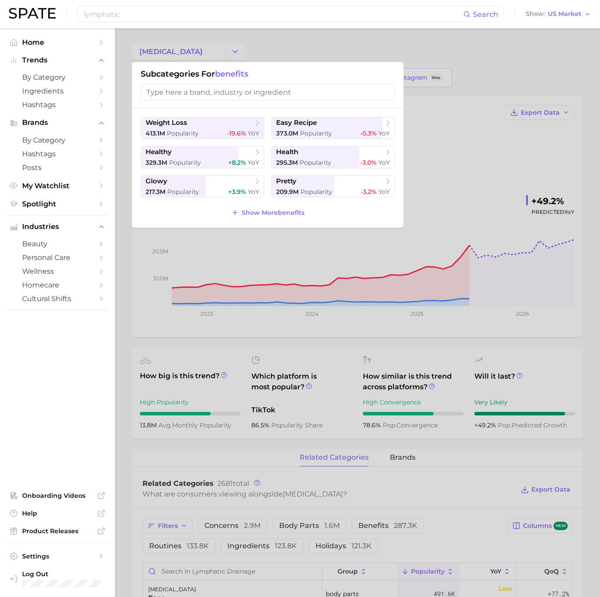
click at [196, 93] on input "search" at bounding box center [268, 92] width 254 height 16
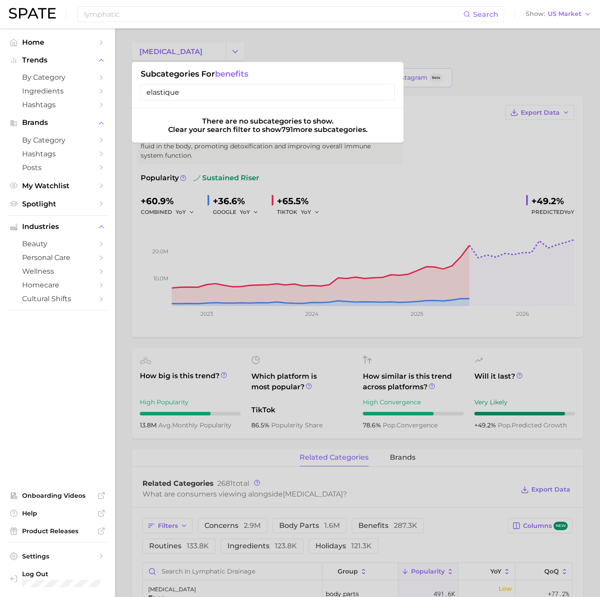
type input "elastique"
click at [386, 91] on input "elastique" at bounding box center [268, 92] width 254 height 16
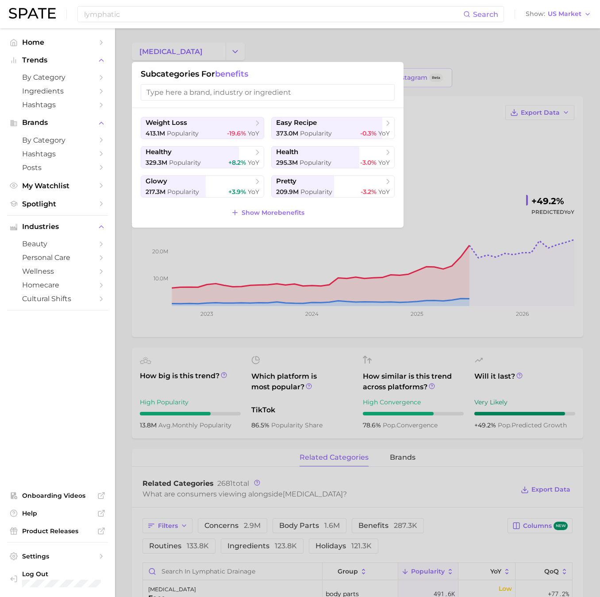
click at [336, 46] on div at bounding box center [300, 298] width 600 height 597
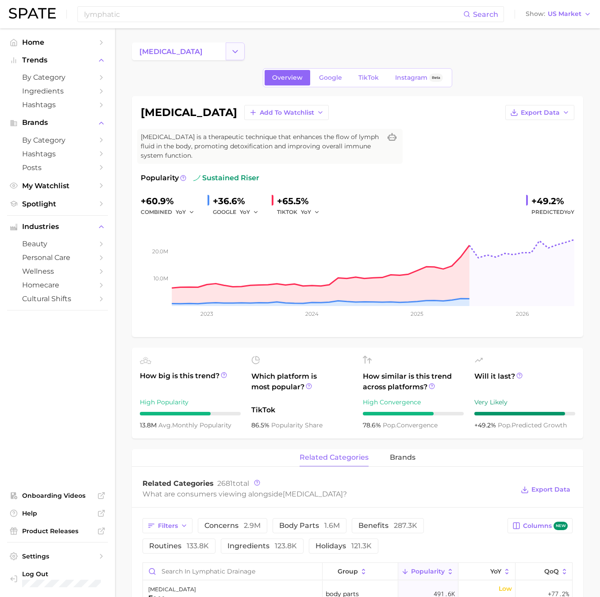
click at [236, 50] on icon "Change Category" at bounding box center [235, 51] width 9 height 9
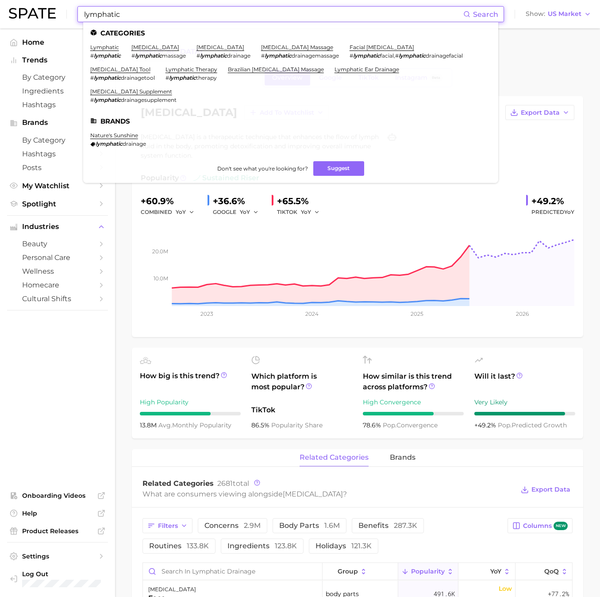
click at [139, 11] on input "lymphatic" at bounding box center [273, 14] width 380 height 15
click at [110, 46] on link "lymphatic" at bounding box center [104, 47] width 29 height 7
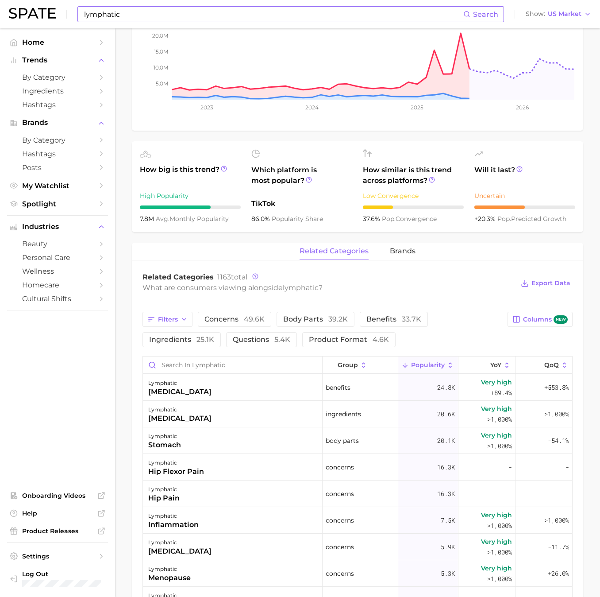
scroll to position [234, 0]
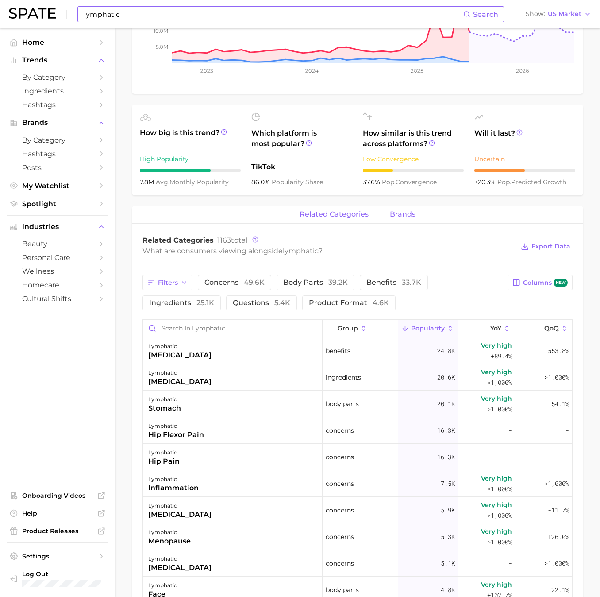
click at [397, 212] on span "brands" at bounding box center [403, 214] width 26 height 8
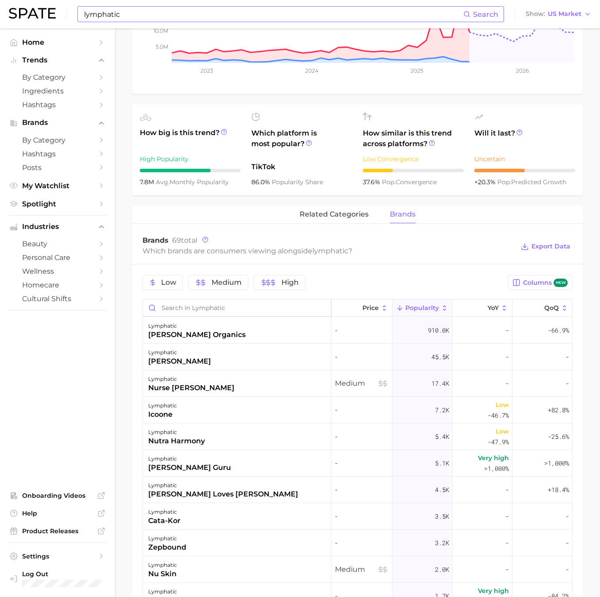
click at [278, 310] on input "Search in lymphatic" at bounding box center [237, 307] width 188 height 17
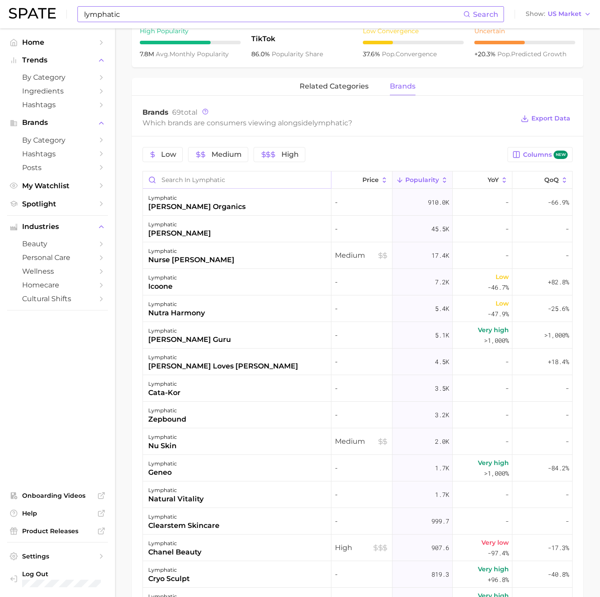
scroll to position [332, 0]
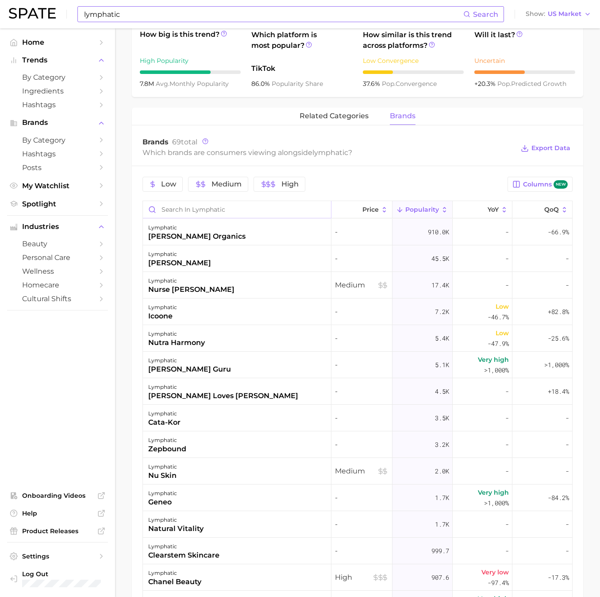
click at [204, 211] on input "Search in lymphatic" at bounding box center [237, 209] width 188 height 17
type input "elastique"
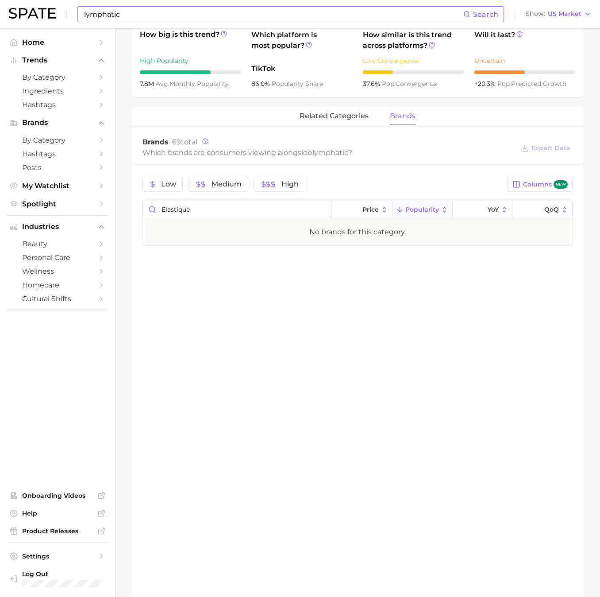
click at [322, 208] on input "elastique" at bounding box center [237, 209] width 188 height 17
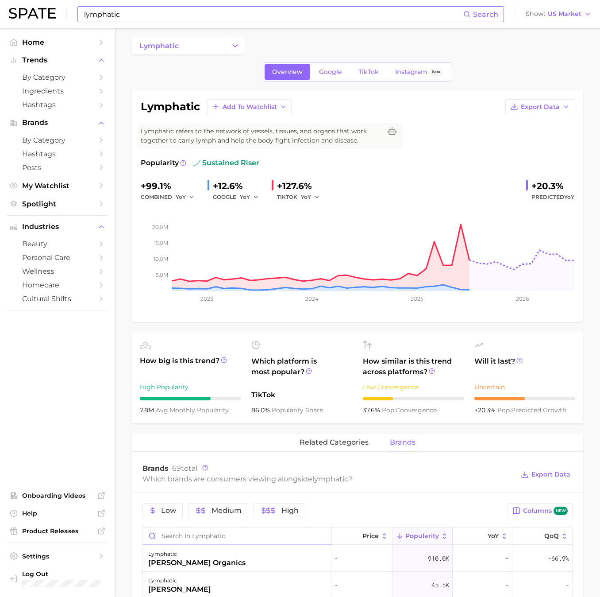
scroll to position [0, 0]
